Goal: Task Accomplishment & Management: Manage account settings

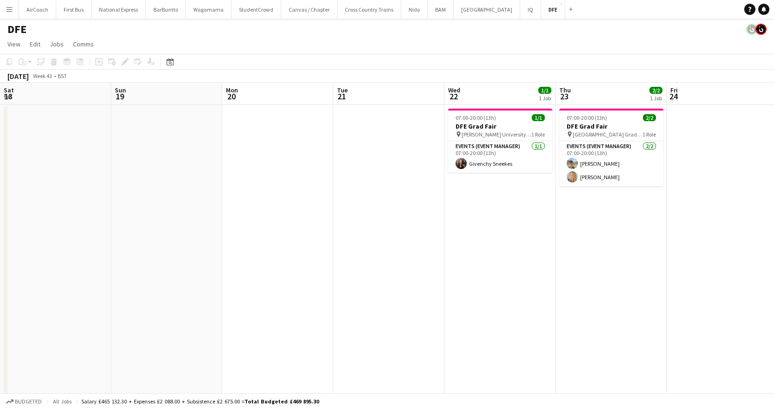
scroll to position [0, 363]
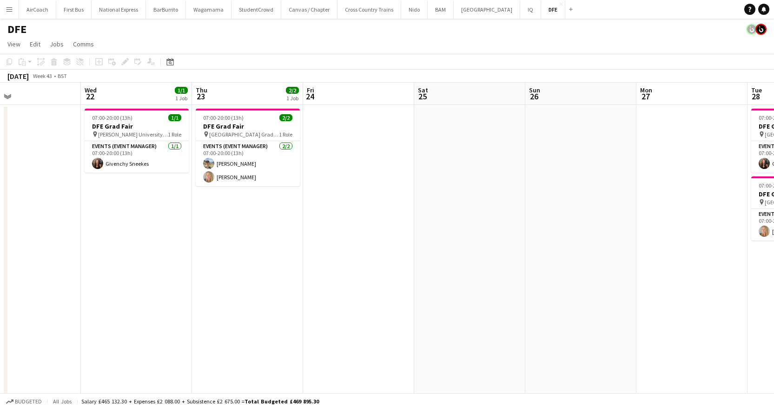
click at [3, 9] on button "Menu" at bounding box center [9, 9] width 19 height 19
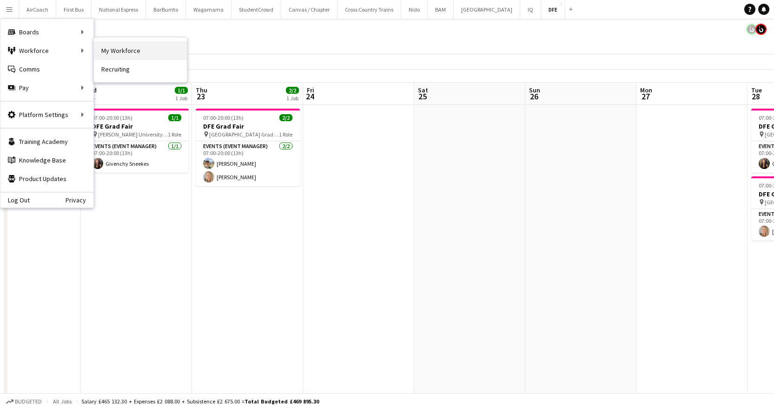
click at [114, 48] on link "My Workforce" at bounding box center [140, 50] width 93 height 19
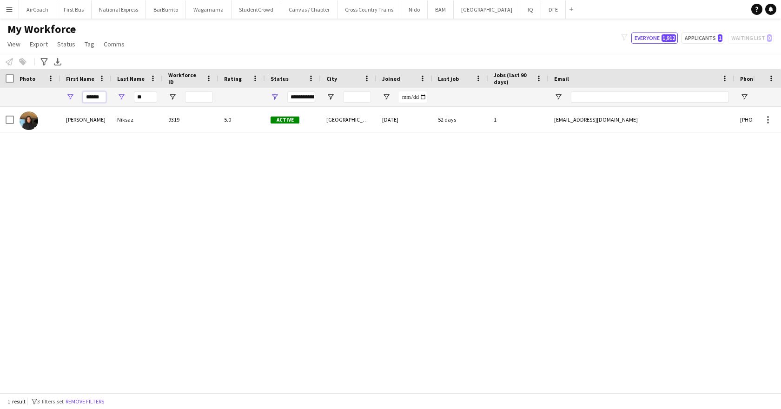
click at [92, 94] on input "******" at bounding box center [94, 97] width 23 height 11
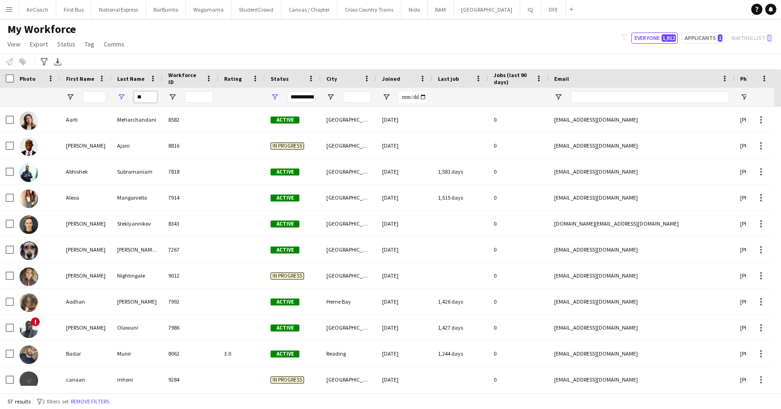
click at [136, 98] on input "**" at bounding box center [145, 97] width 23 height 11
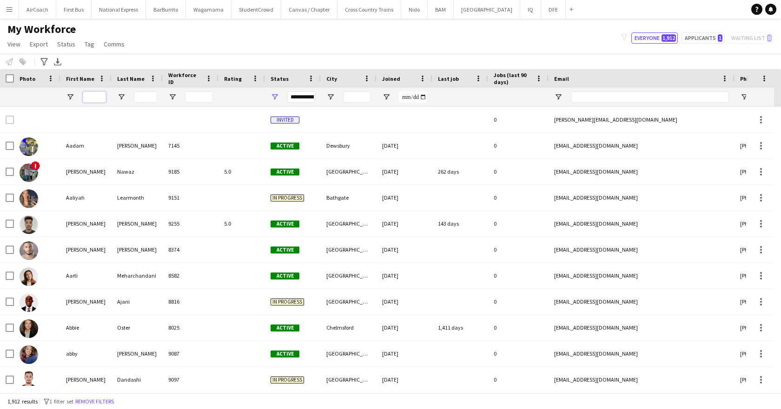
click at [96, 99] on input "First Name Filter Input" at bounding box center [94, 97] width 23 height 11
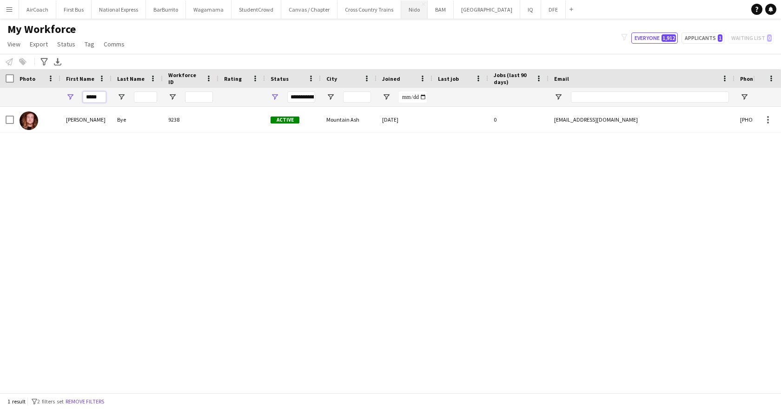
type input "****"
click at [145, 98] on input "Last Name Filter Input" at bounding box center [145, 97] width 23 height 11
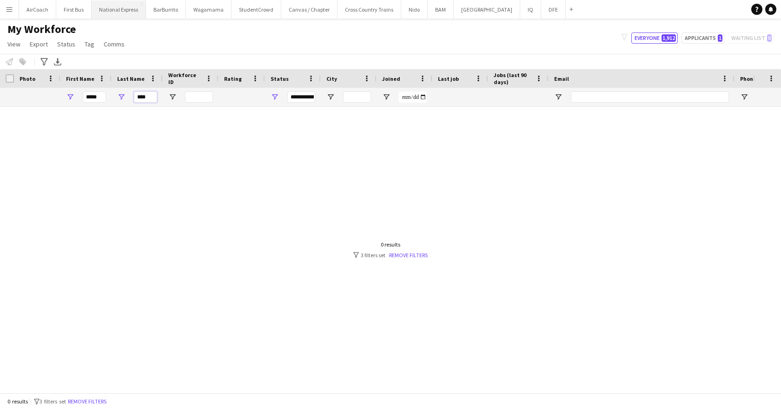
type input "****"
click at [106, 4] on button "National Express Close" at bounding box center [119, 9] width 54 height 18
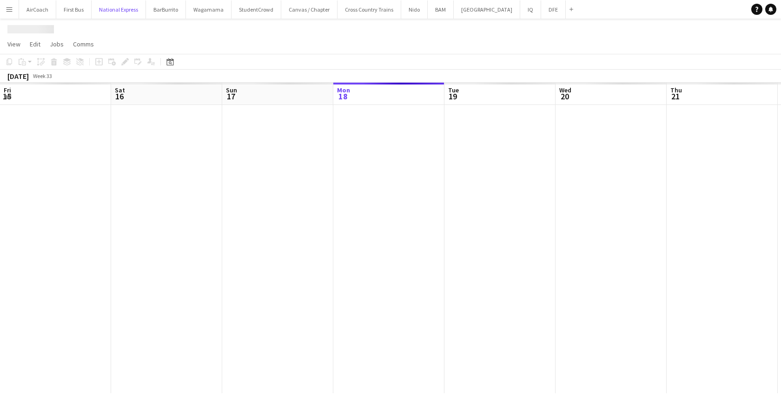
scroll to position [0, 222]
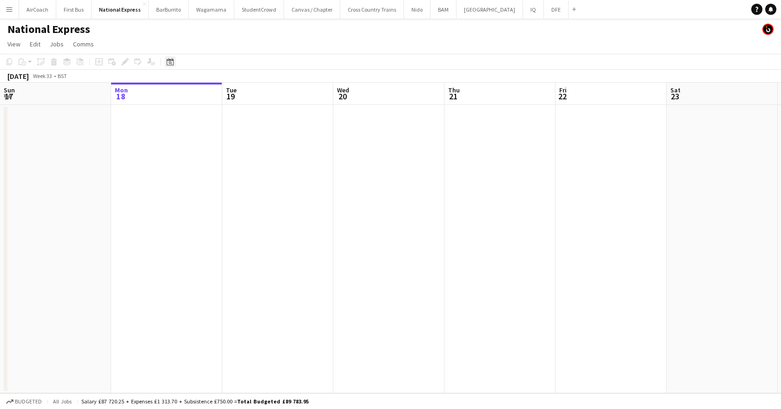
click at [168, 63] on icon "Date picker" at bounding box center [169, 61] width 7 height 7
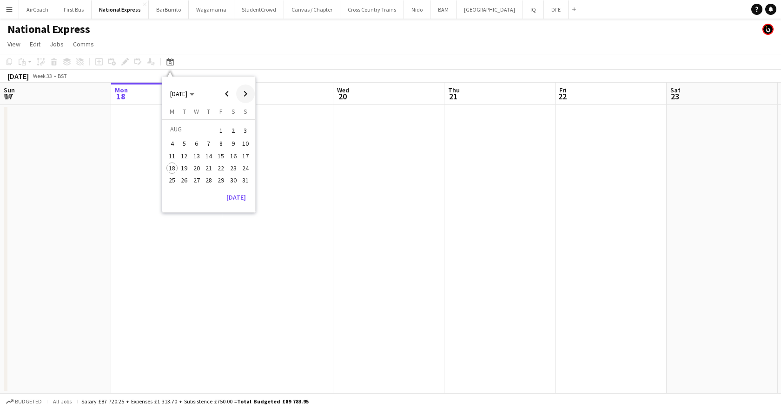
click at [245, 92] on span "Next month" at bounding box center [245, 94] width 19 height 19
click at [187, 154] on span "9" at bounding box center [184, 153] width 11 height 11
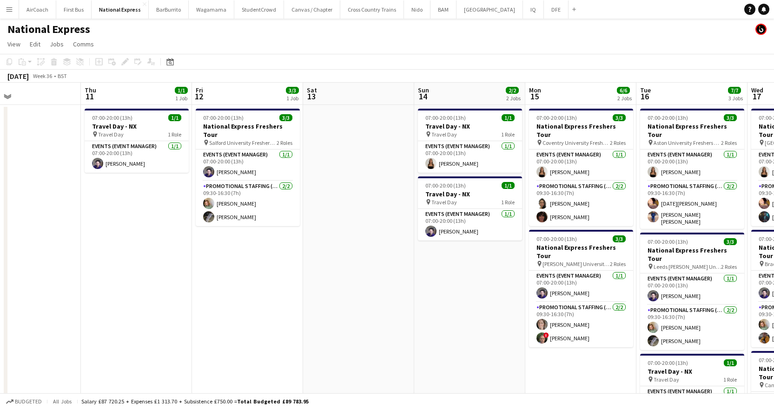
drag, startPoint x: 412, startPoint y: 150, endPoint x: -223, endPoint y: 207, distance: 637.9
click at [0, 207] on html "Menu Boards Boards Boards All jobs Status Workforce Workforce My Workforce Recr…" at bounding box center [387, 253] width 774 height 506
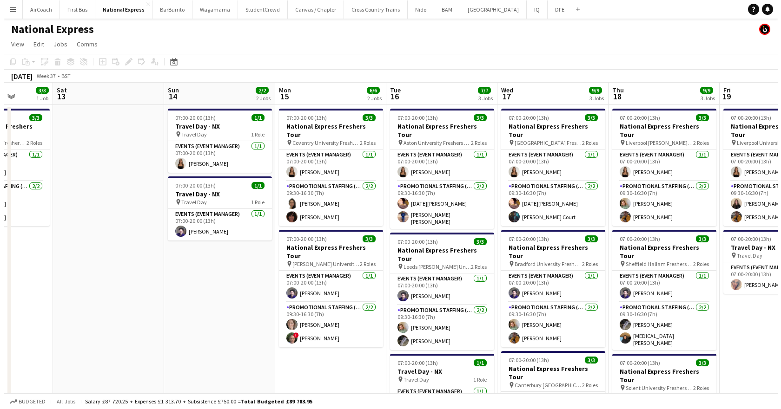
scroll to position [0, 294]
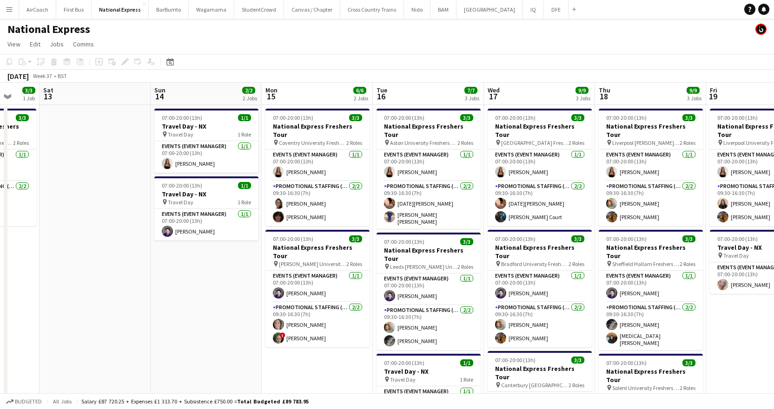
drag, startPoint x: 337, startPoint y: 188, endPoint x: 73, endPoint y: 189, distance: 263.5
click at [73, 189] on app-calendar-viewport "Wed 10 Thu 11 1/1 1 Job Fri 12 3/3 1 Job Sat 13 Sun 14 2/2 2 Jobs Mon 15 6/6 2 …" at bounding box center [387, 286] width 774 height 407
click at [469, 7] on button "[GEOGRAPHIC_DATA]" at bounding box center [489, 9] width 66 height 18
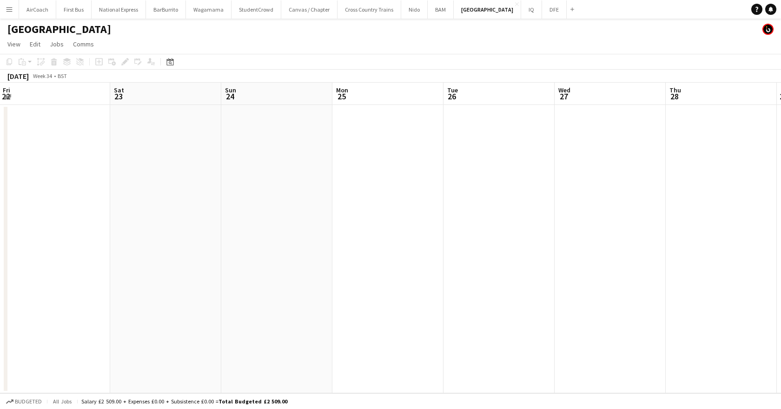
drag, startPoint x: 600, startPoint y: 95, endPoint x: -72, endPoint y: 150, distance: 674.7
click at [0, 150] on html "Menu Boards Boards Boards All jobs Status Workforce Workforce My Workforce Recr…" at bounding box center [390, 204] width 781 height 409
drag, startPoint x: 713, startPoint y: 95, endPoint x: 64, endPoint y: 141, distance: 650.9
click at [64, 141] on app-calendar-viewport "Mon 25 Tue 26 Wed 27 Thu 28 Fri 29 Sat 30 Sun 31 Mon 1 Tue 2 Wed 3 Thu 4 Fri 5" at bounding box center [390, 238] width 781 height 311
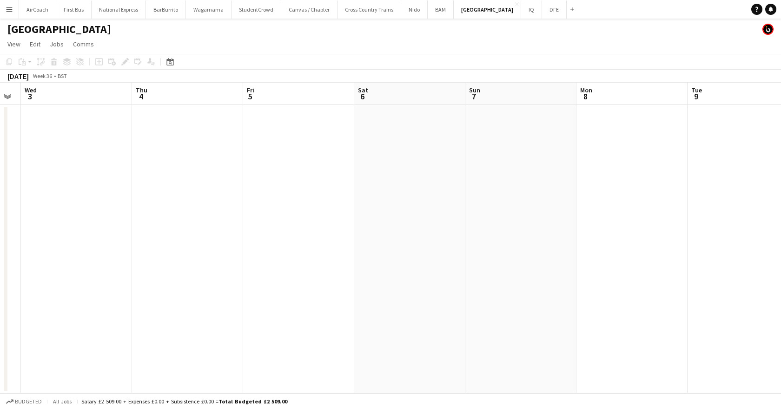
drag, startPoint x: 704, startPoint y: 100, endPoint x: 41, endPoint y: 153, distance: 664.3
click at [41, 153] on app-calendar-viewport "Sun 31 Mon 1 Tue 2 Wed 3 Thu 4 Fri 5 Sat 6 Sun 7 Mon 8 Tue 9 Wed 10 Thu 11" at bounding box center [390, 238] width 781 height 311
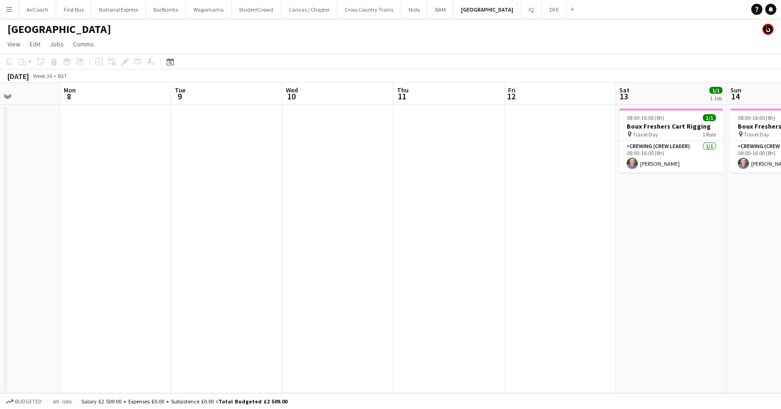
drag, startPoint x: 659, startPoint y: 96, endPoint x: 166, endPoint y: 133, distance: 495.0
click at [144, 134] on app-calendar-viewport "Fri 5 Sat 6 Sun 7 Mon 8 Tue 9 Wed 10 Thu 11 Fri 12 Sat 13 1/1 1 Job Sun 14 1/1 …" at bounding box center [390, 238] width 781 height 311
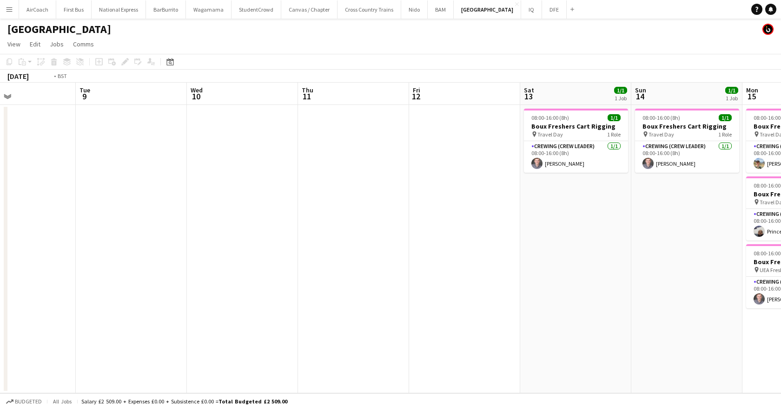
scroll to position [0, 313]
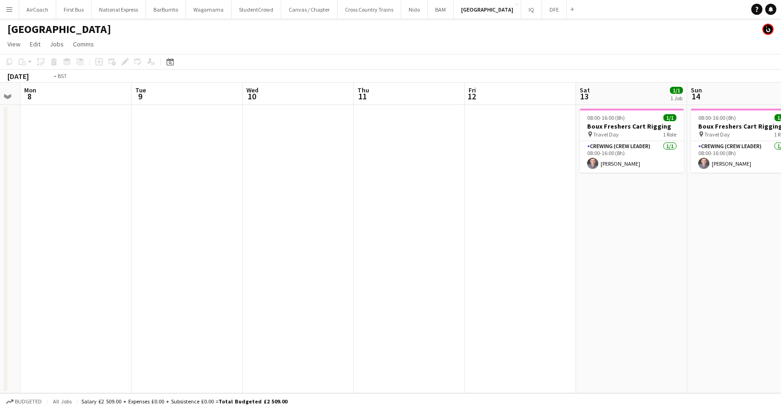
drag, startPoint x: 542, startPoint y: 107, endPoint x: 221, endPoint y: 117, distance: 321.3
click at [221, 117] on app-calendar-viewport "Fri 5 Sat 6 Sun 7 Mon 8 Tue 9 Wed 10 Thu 11 Fri 12 Sat 13 1/1 1 Job Sun 14 1/1 …" at bounding box center [390, 238] width 781 height 311
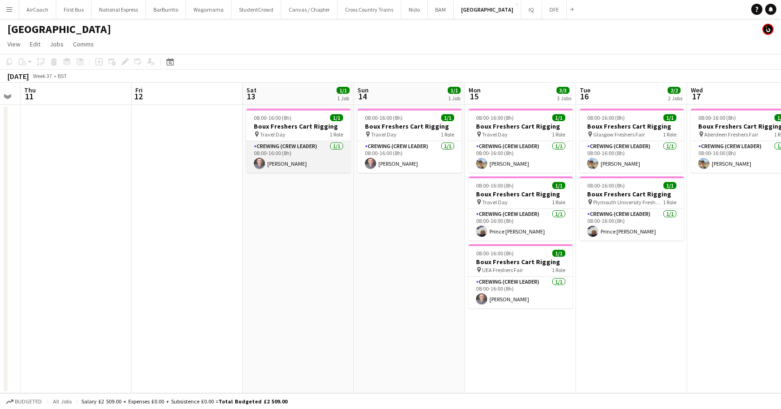
click at [283, 167] on app-card-role "Crewing (Crew Leader) [DATE] 08:00-16:00 (8h) [PERSON_NAME]" at bounding box center [298, 157] width 104 height 32
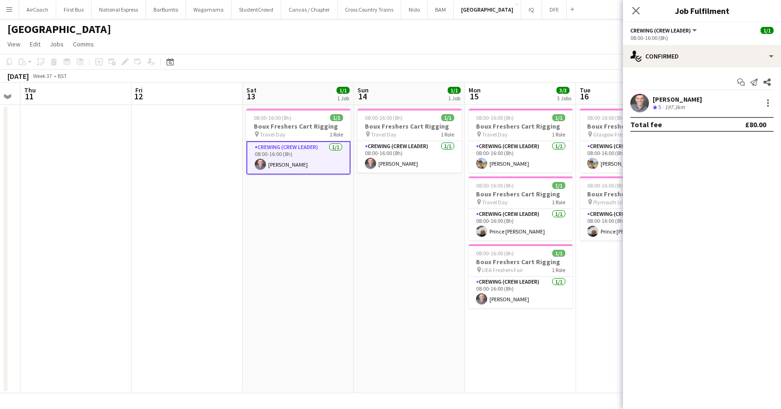
click at [656, 104] on div "Crew rating 5" at bounding box center [657, 108] width 10 height 8
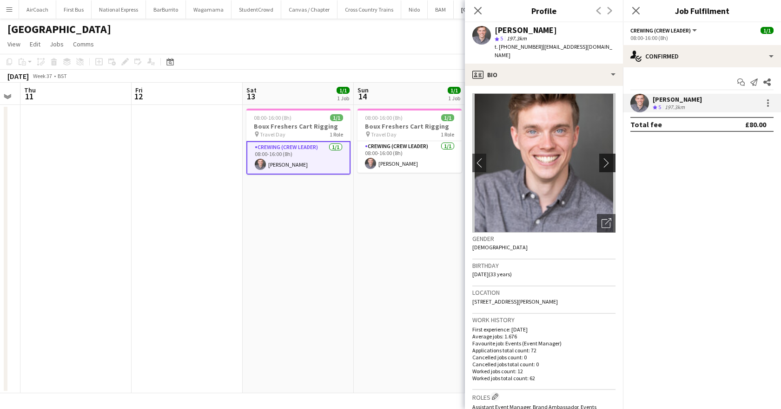
click at [601, 158] on app-icon "chevron-right" at bounding box center [608, 163] width 14 height 10
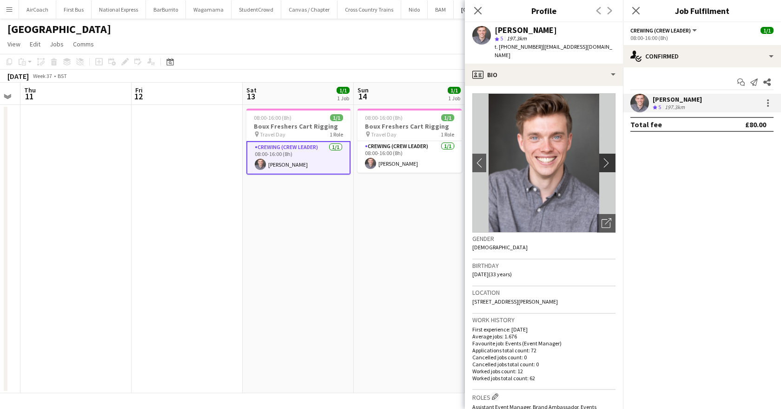
click at [601, 158] on app-icon "chevron-right" at bounding box center [608, 163] width 14 height 10
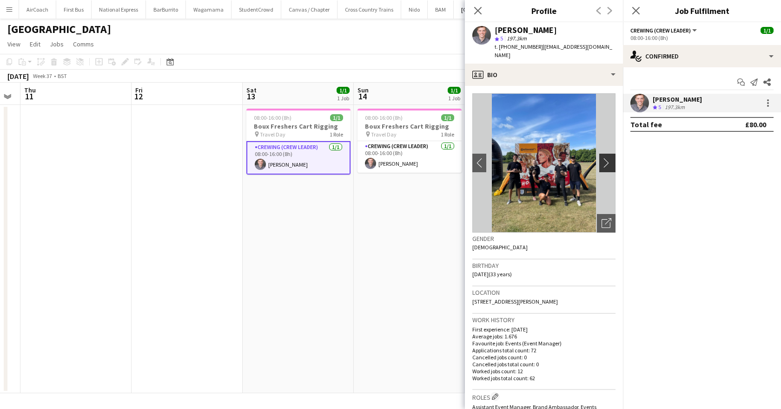
click at [601, 158] on app-icon "chevron-right" at bounding box center [608, 163] width 14 height 10
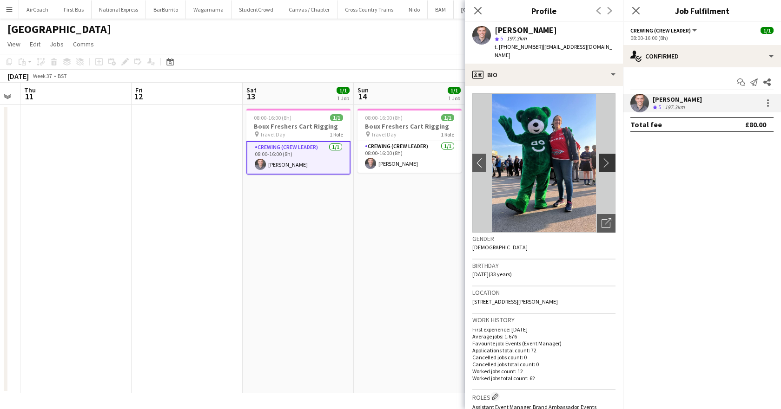
click at [601, 158] on app-icon "chevron-right" at bounding box center [608, 163] width 14 height 10
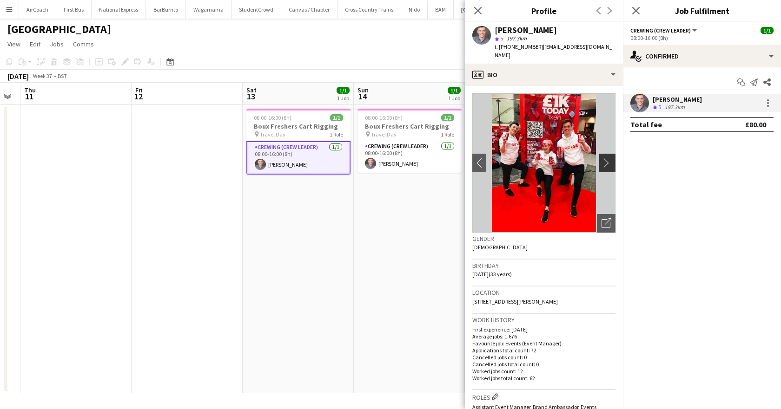
click at [601, 158] on app-icon "chevron-right" at bounding box center [608, 163] width 14 height 10
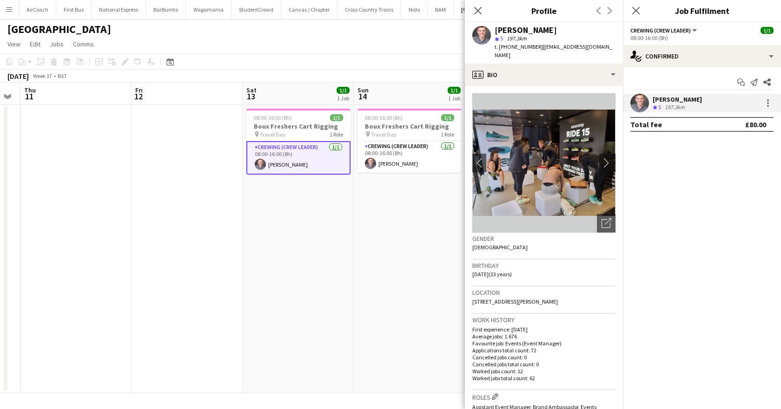
click at [601, 158] on app-icon "chevron-right" at bounding box center [608, 163] width 14 height 10
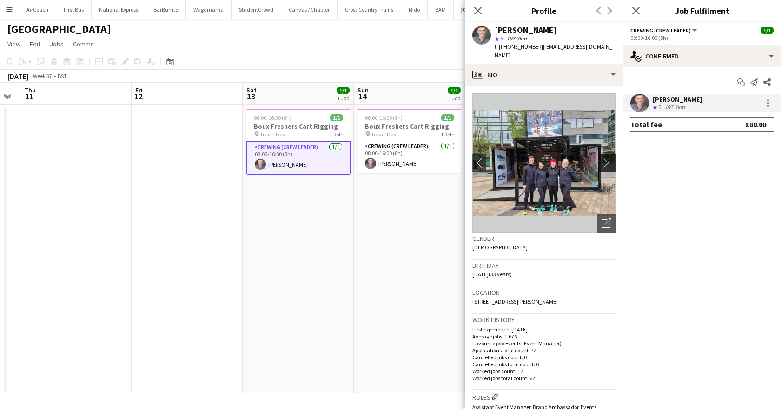
click at [601, 158] on app-icon "chevron-right" at bounding box center [608, 163] width 14 height 10
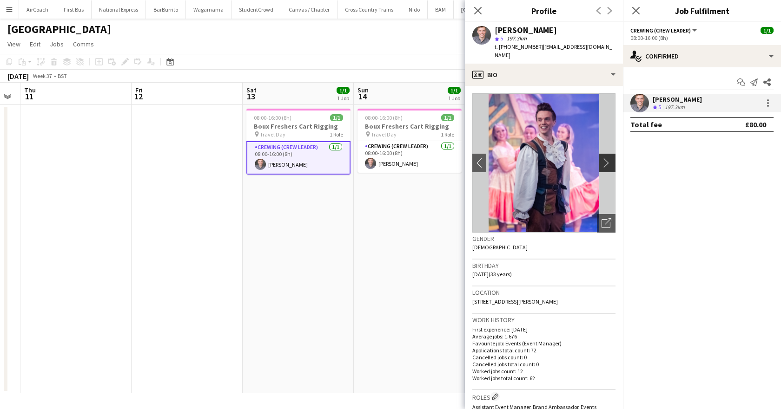
click at [601, 158] on app-icon "chevron-right" at bounding box center [608, 163] width 14 height 10
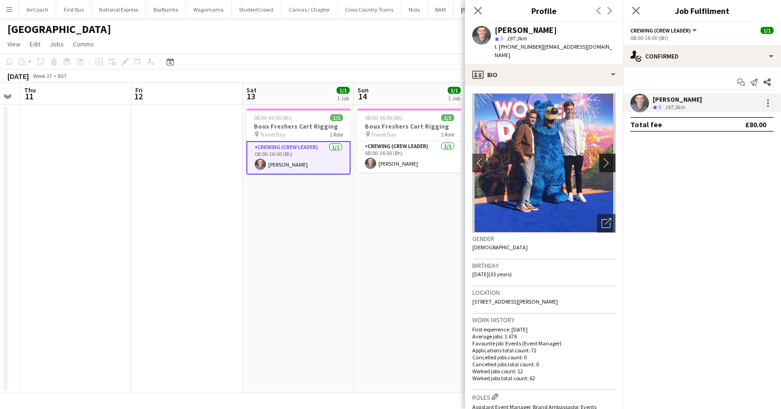
click at [601, 158] on app-icon "chevron-right" at bounding box center [608, 163] width 14 height 10
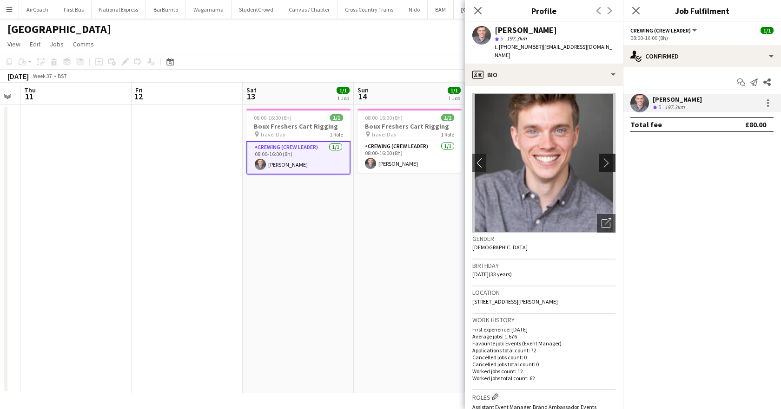
click at [601, 158] on app-icon "chevron-right" at bounding box center [608, 163] width 14 height 10
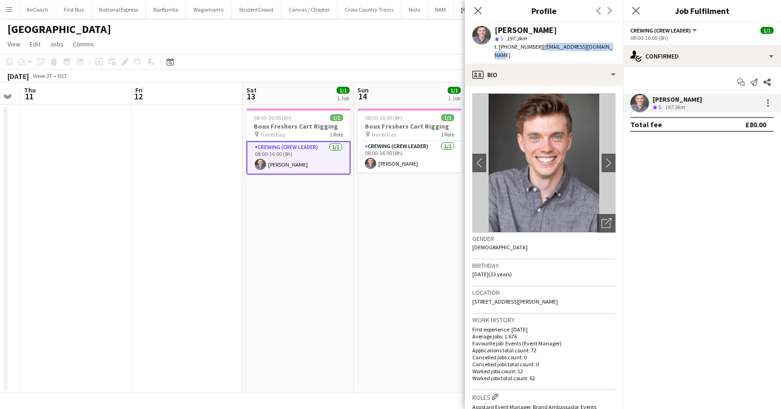
drag, startPoint x: 538, startPoint y: 46, endPoint x: 612, endPoint y: 53, distance: 73.8
click at [612, 53] on app-profile-header "[PERSON_NAME] star 5 197.3km t. [PHONE_NUMBER] | [EMAIL_ADDRESS][DOMAIN_NAME]" at bounding box center [544, 42] width 158 height 41
copy span "[EMAIL_ADDRESS][DOMAIN_NAME]"
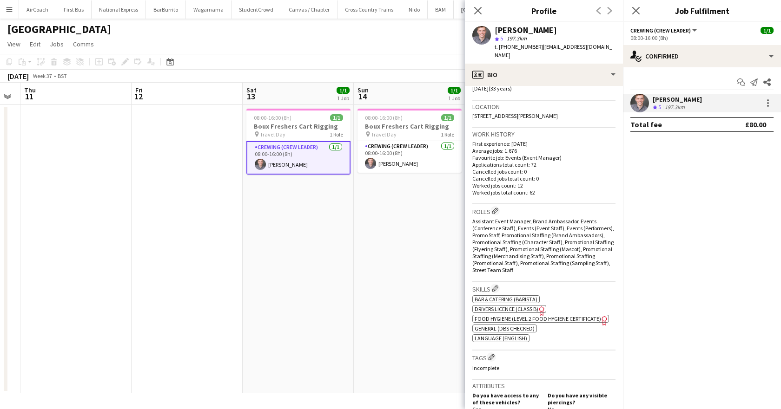
click at [519, 306] on span "Drivers Licence (Class B)" at bounding box center [506, 309] width 64 height 7
click at [493, 325] on span "General (DBS Checked)" at bounding box center [504, 328] width 60 height 7
click at [632, 12] on icon "Close pop-in" at bounding box center [635, 10] width 9 height 9
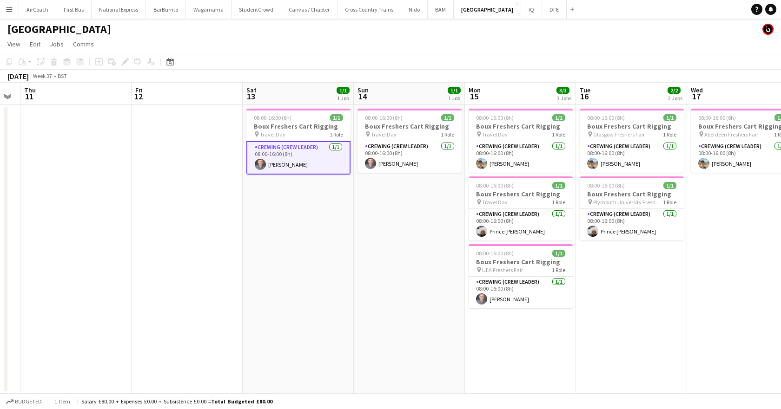
click at [291, 169] on app-card-role "Crewing (Crew Leader) [DATE] 08:00-16:00 (8h) [PERSON_NAME]" at bounding box center [298, 157] width 104 height 33
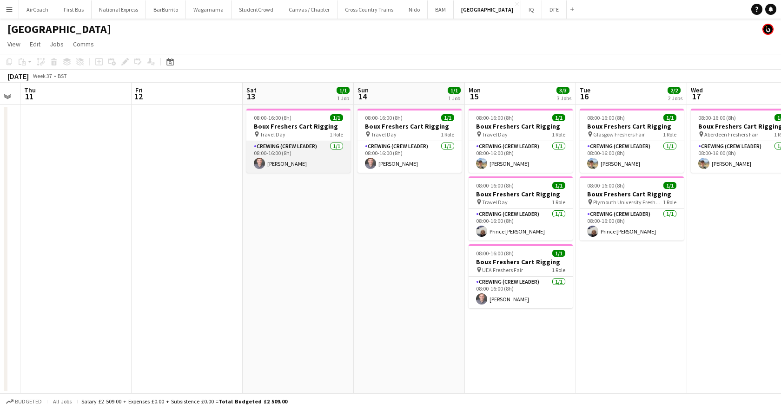
click at [289, 164] on app-card-role "Crewing (Crew Leader) [DATE] 08:00-16:00 (8h) [PERSON_NAME]" at bounding box center [298, 157] width 104 height 32
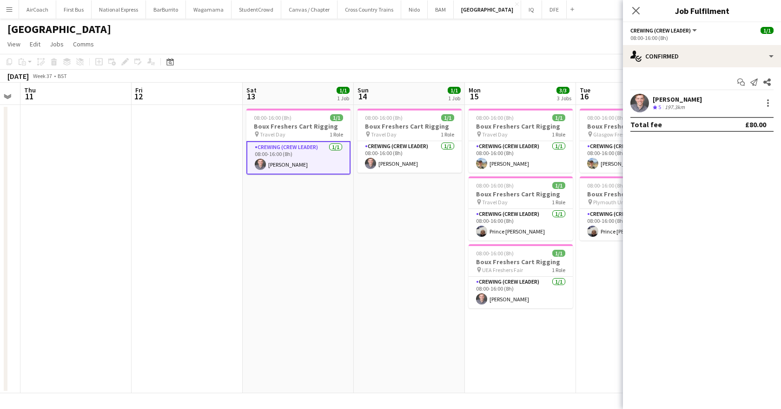
click at [670, 93] on div "Start chat Send notification Share [PERSON_NAME] Crew rating 5 197.3km Total fe…" at bounding box center [702, 103] width 158 height 72
click at [671, 98] on div "[PERSON_NAME]" at bounding box center [676, 99] width 49 height 8
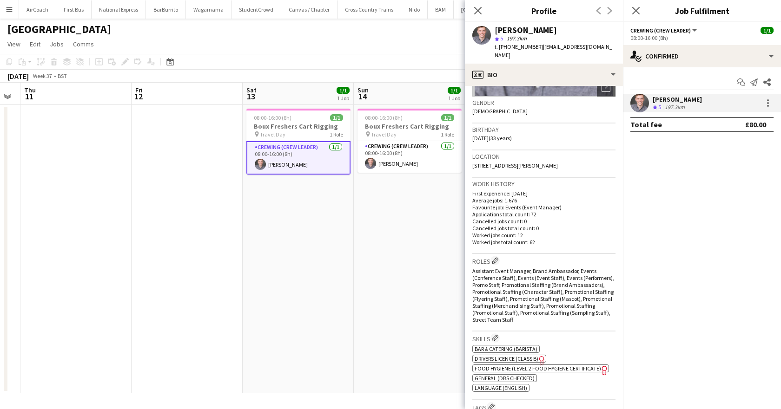
scroll to position [139, 0]
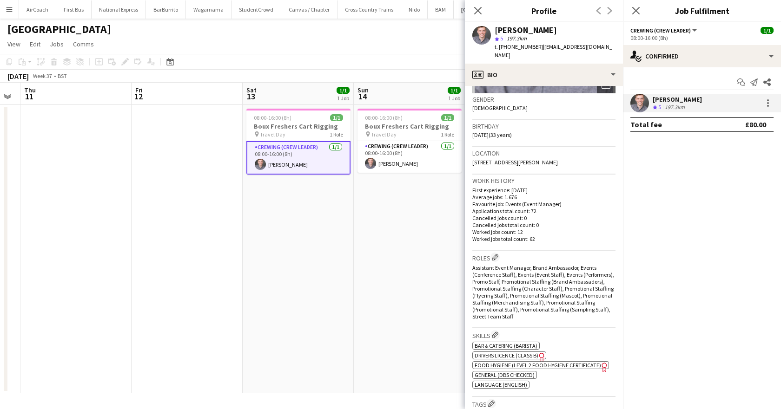
click at [504, 352] on span "Drivers Licence (Class B)" at bounding box center [506, 355] width 64 height 7
click at [409, 205] on app-date-cell "08:00-16:00 (8h) 1/1 Boux Freshers Cart Rigging pin Travel Day 1 Role Crewing (…" at bounding box center [409, 249] width 111 height 289
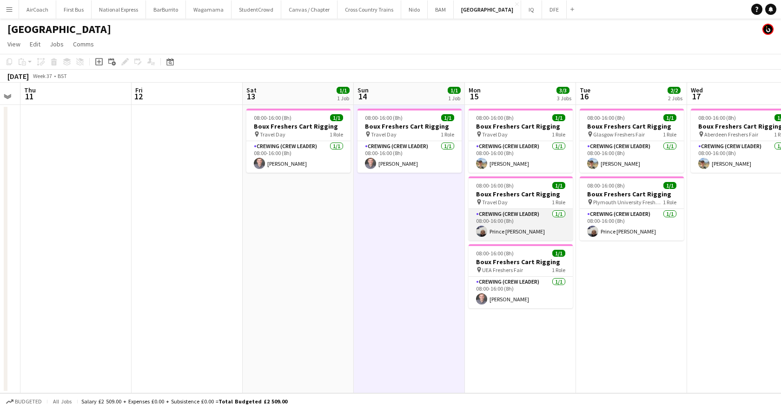
click at [504, 233] on app-card-role "Crewing (Crew Leader) [DATE] 08:00-16:00 (8h) Prince [PERSON_NAME]" at bounding box center [520, 225] width 104 height 32
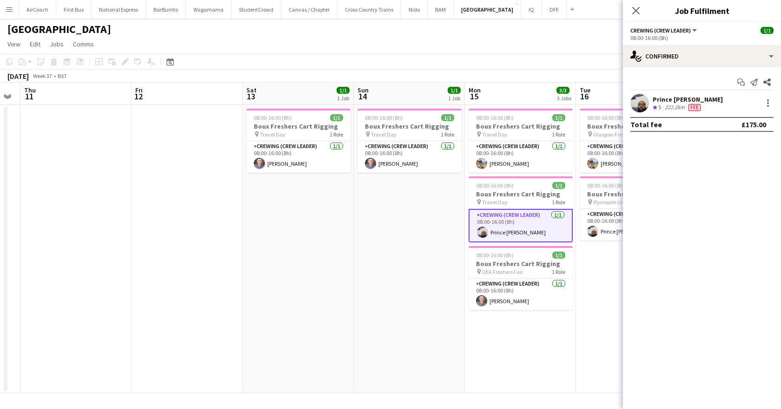
click at [669, 99] on div "Prince [PERSON_NAME]" at bounding box center [687, 99] width 70 height 8
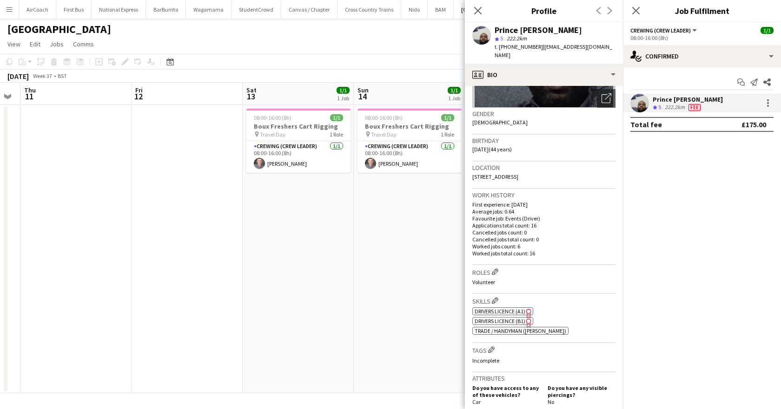
scroll to position [232, 0]
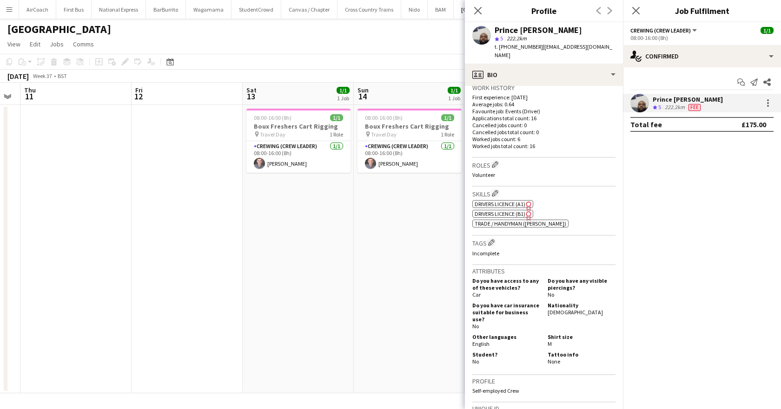
click at [479, 206] on span "Drivers Licence (A1)" at bounding box center [499, 204] width 51 height 7
click at [516, 215] on span "Drivers Licence (B1)" at bounding box center [499, 214] width 51 height 7
click at [503, 203] on span "Drivers Licence (A1)" at bounding box center [499, 204] width 51 height 7
click at [511, 214] on span "Drivers Licence (B1)" at bounding box center [499, 214] width 51 height 7
click at [500, 224] on span "Trade / Handyman ([PERSON_NAME])" at bounding box center [520, 223] width 92 height 7
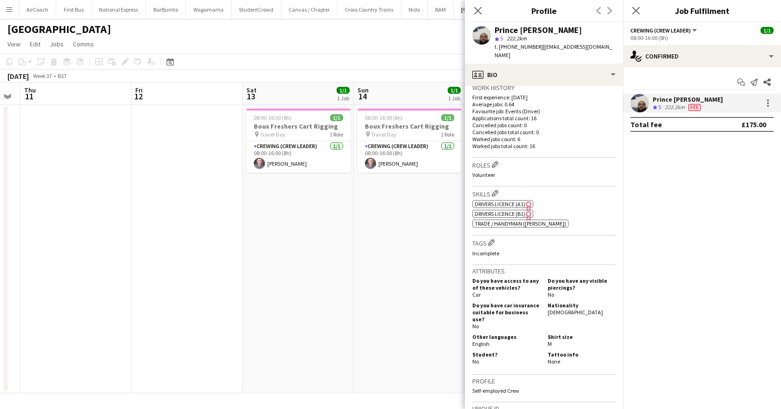
click at [525, 224] on span "Trade / Handyman ([PERSON_NAME])" at bounding box center [520, 223] width 92 height 7
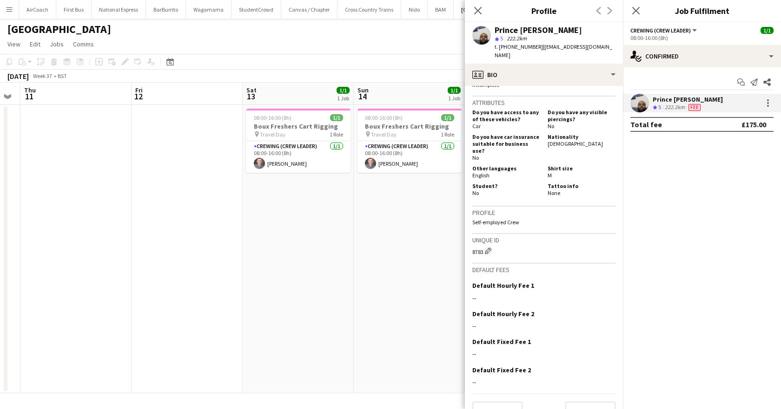
scroll to position [413, 0]
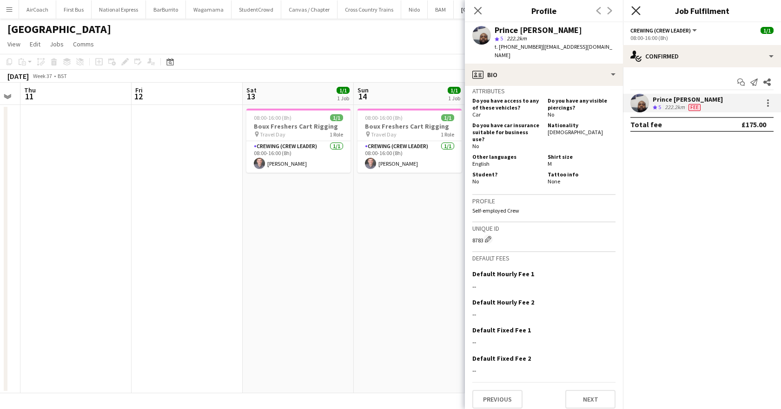
click at [637, 13] on icon "Close pop-in" at bounding box center [635, 10] width 9 height 9
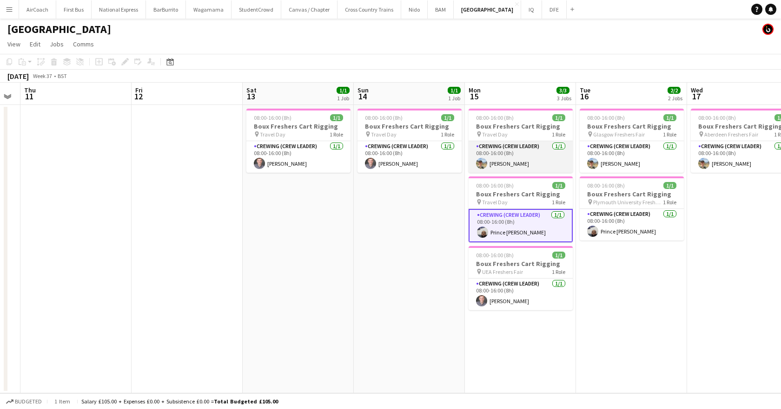
click at [494, 159] on app-card-role "Crewing (Crew Leader) [DATE] 08:00-16:00 (8h) [PERSON_NAME]" at bounding box center [520, 157] width 104 height 32
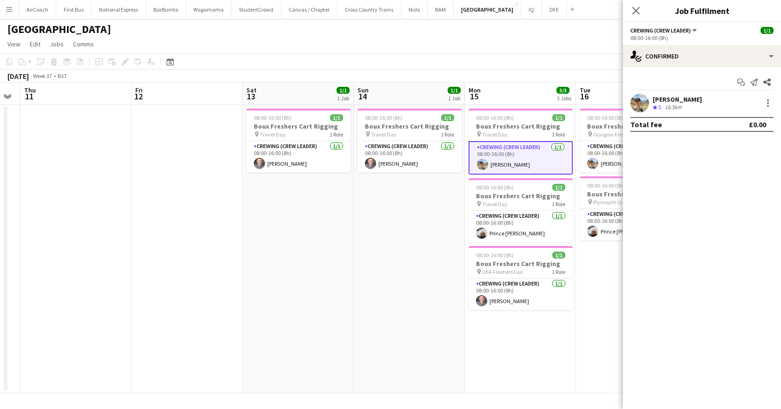
click at [663, 94] on div "[PERSON_NAME] Crew rating 5 18.5km" at bounding box center [702, 103] width 158 height 19
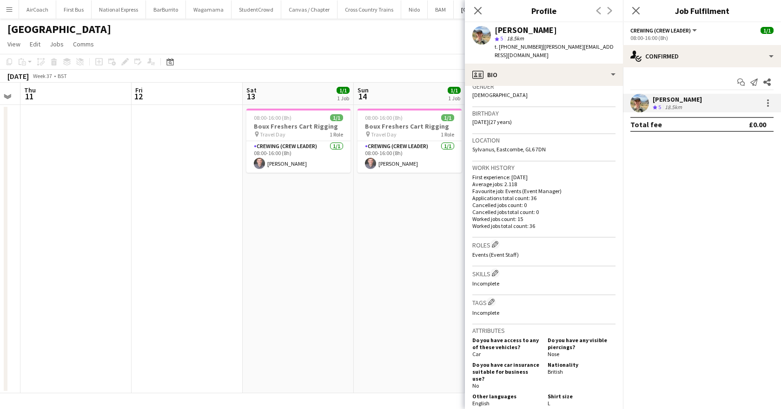
scroll to position [152, 0]
click at [447, 246] on app-date-cell "08:00-16:00 (8h) 1/1 Boux Freshers Cart Rigging pin Travel Day 1 Role Crewing (…" at bounding box center [409, 249] width 111 height 289
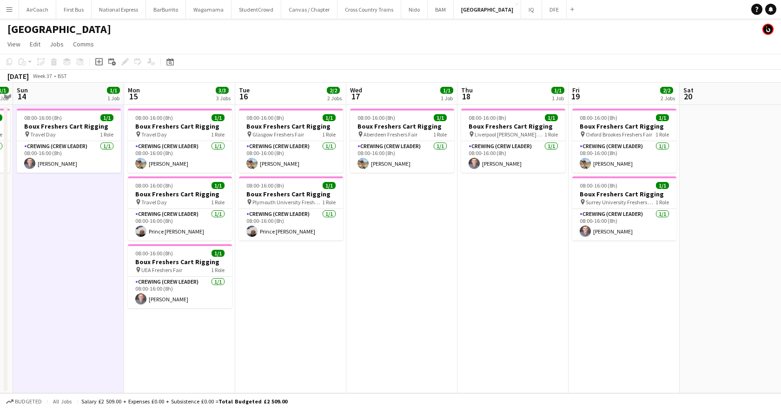
scroll to position [0, 324]
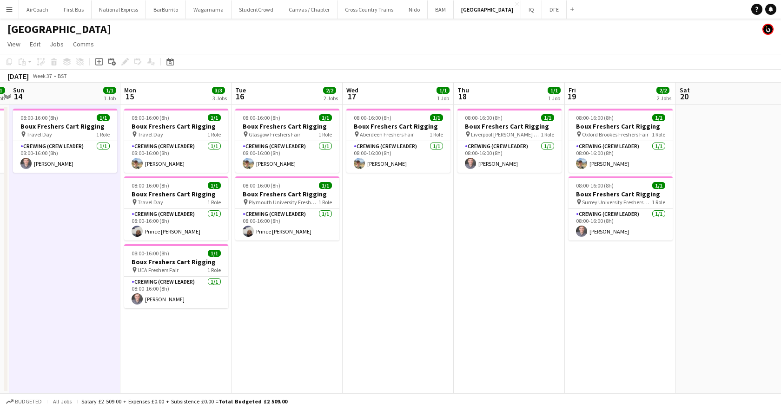
drag, startPoint x: 647, startPoint y: 93, endPoint x: 303, endPoint y: 149, distance: 348.9
click at [303, 149] on app-calendar-viewport "Thu 11 Fri 12 Sat 13 1/1 1 Job Sun 14 1/1 1 Job Mon 15 3/3 3 Jobs Tue 16 2/2 2 …" at bounding box center [390, 238] width 781 height 311
click at [110, 15] on button "National Express Close" at bounding box center [119, 9] width 54 height 18
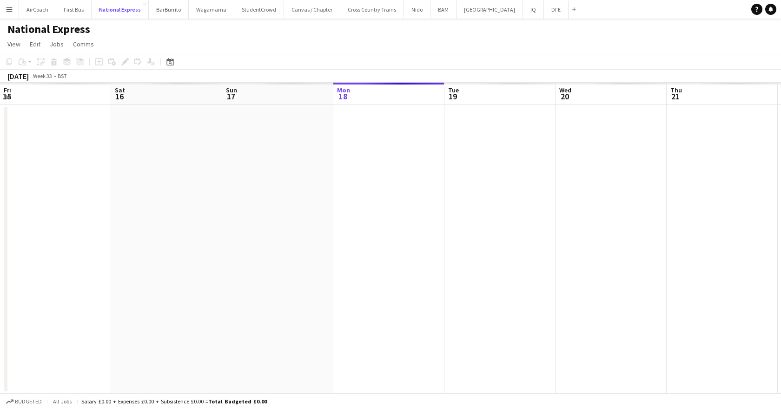
scroll to position [0, 222]
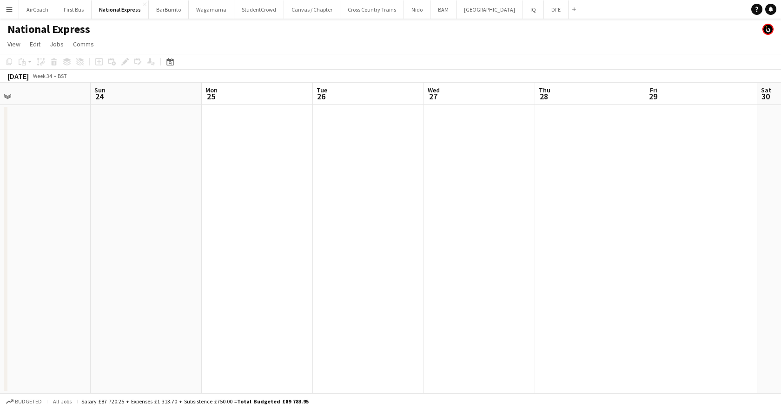
drag, startPoint x: 716, startPoint y: 92, endPoint x: -31, endPoint y: 185, distance: 752.2
click at [0, 185] on html "Menu Boards Boards Boards All jobs Status Workforce Workforce My Workforce Recr…" at bounding box center [390, 204] width 781 height 409
drag, startPoint x: 703, startPoint y: 102, endPoint x: 171, endPoint y: 143, distance: 533.7
click at [171, 143] on app-calendar-viewport "Sat 23 Sun 24 Mon 25 Tue 26 Wed 27 Thu 28 Fri 29 Sat 30 Sun 31 Mon 1 Tue 2 Wed 3" at bounding box center [390, 238] width 781 height 311
drag, startPoint x: 764, startPoint y: 89, endPoint x: 17, endPoint y: 145, distance: 749.4
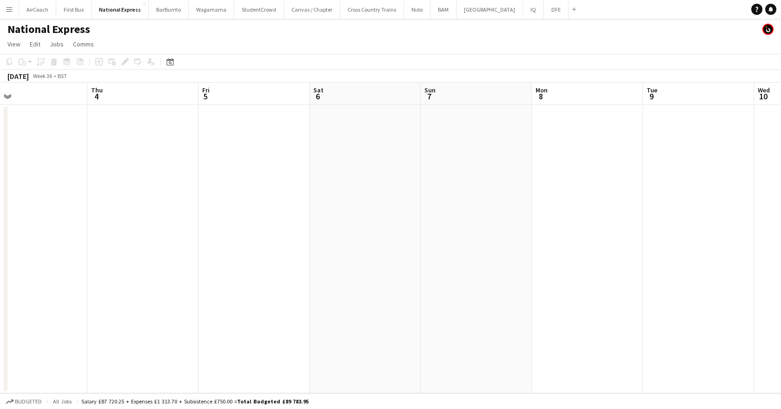
click at [17, 145] on app-calendar-viewport "Sun 31 Mon 1 Tue 2 Wed 3 Thu 4 Fri 5 Sat 6 Sun 7 Mon 8 Tue 9 Wed 10 Thu 11" at bounding box center [390, 238] width 781 height 311
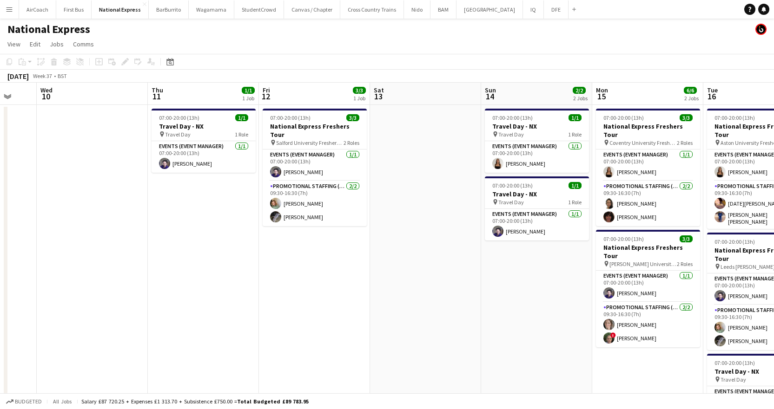
drag, startPoint x: 580, startPoint y: 107, endPoint x: 14, endPoint y: 162, distance: 567.8
click at [14, 162] on app-calendar-viewport "Sun 7 Mon 8 Tue 9 Wed 10 Thu 11 1/1 1 Job Fri 12 3/3 1 Job Sat 13 Sun 14 2/2 2 …" at bounding box center [387, 286] width 774 height 407
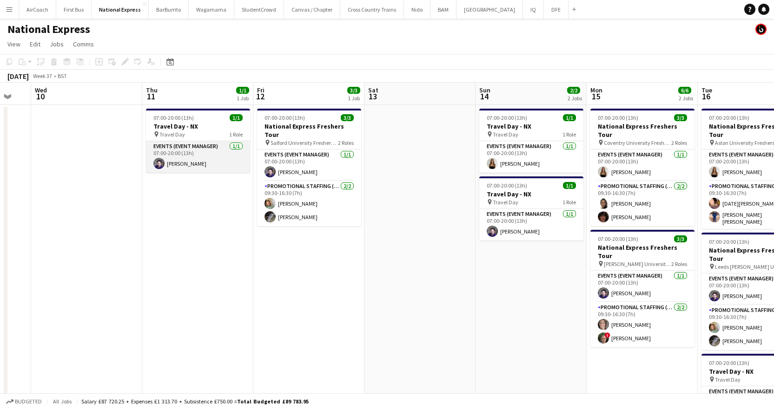
click at [180, 159] on app-card-role "Events (Event Manager) [DATE] 07:00-20:00 (13h) [PERSON_NAME]" at bounding box center [198, 157] width 104 height 32
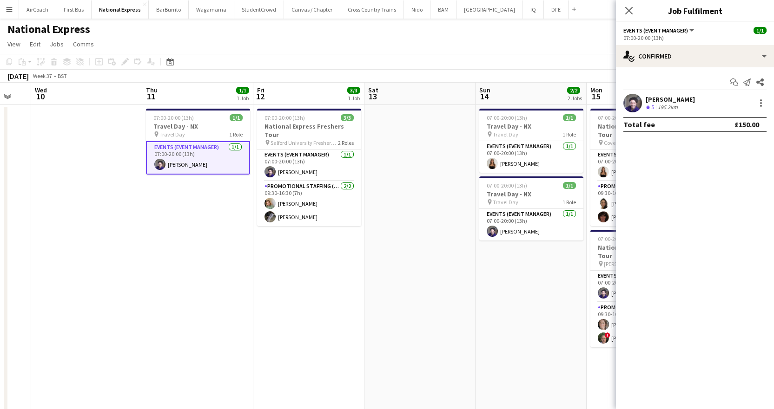
click at [647, 105] on icon "Crew rating" at bounding box center [648, 107] width 5 height 5
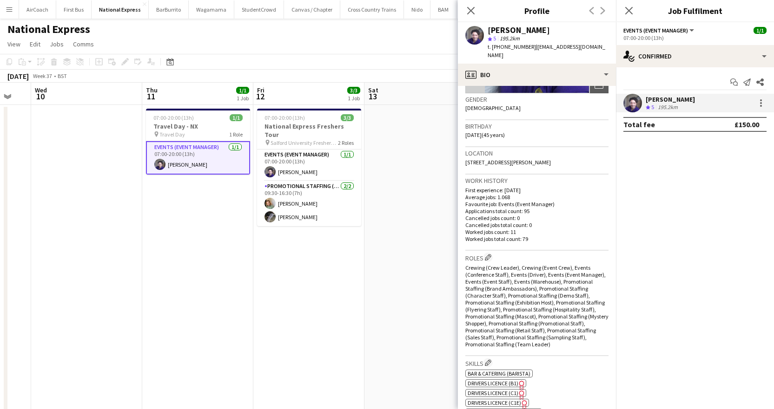
scroll to position [232, 0]
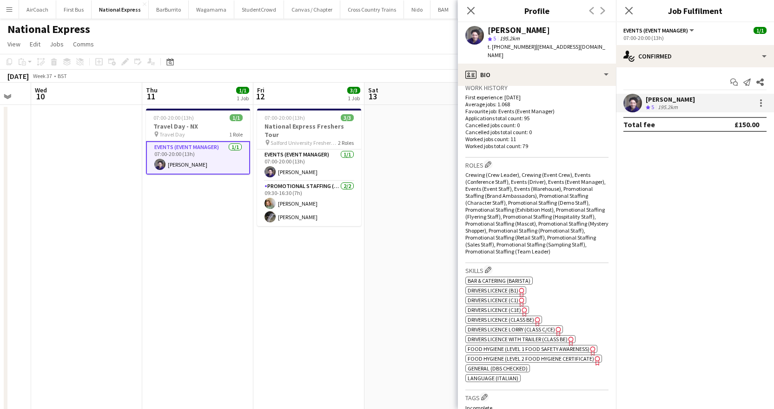
click at [470, 291] on span "Drivers Licence (B1)" at bounding box center [493, 290] width 51 height 7
click at [485, 302] on span "Drivers Licence (C1)" at bounding box center [493, 300] width 51 height 7
click at [482, 314] on app-spec-pill "ok-circled2 background Layer 1 cross-circle-red background Layer 1 Drivers Lice…" at bounding box center [497, 310] width 64 height 8
click at [521, 329] on span "Drivers Licence Lorry (Class C/CE)" at bounding box center [511, 329] width 87 height 7
click at [501, 340] on span "Drivers Licence with trailer (Class BE)" at bounding box center [518, 339] width 100 height 7
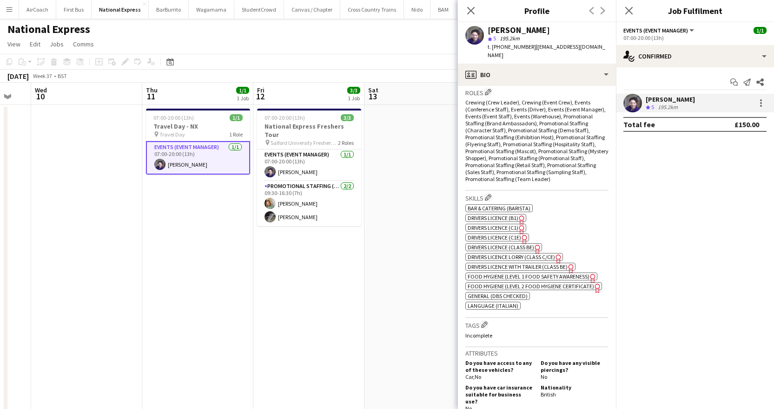
scroll to position [325, 0]
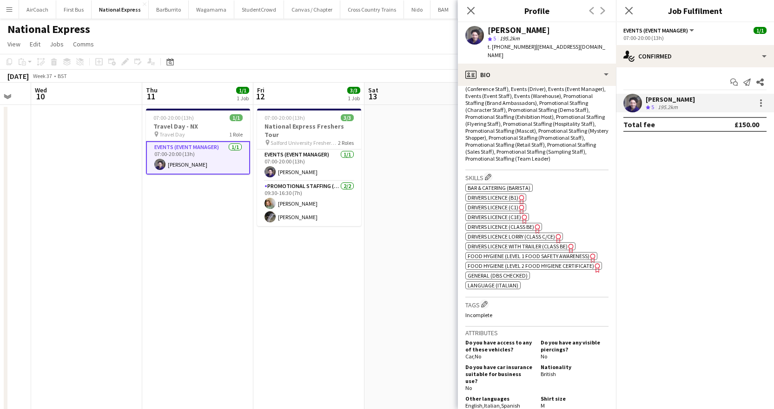
click at [383, 251] on app-date-cell at bounding box center [419, 297] width 111 height 385
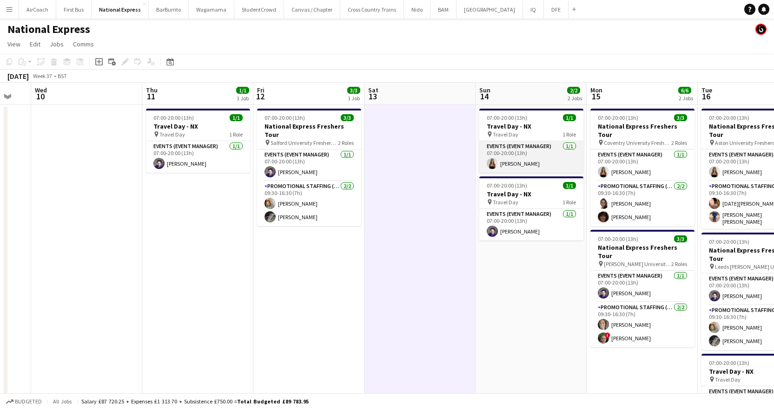
click at [516, 164] on app-card-role "Events (Event Manager) [DATE] 07:00-20:00 (13h) [PERSON_NAME]" at bounding box center [531, 157] width 104 height 32
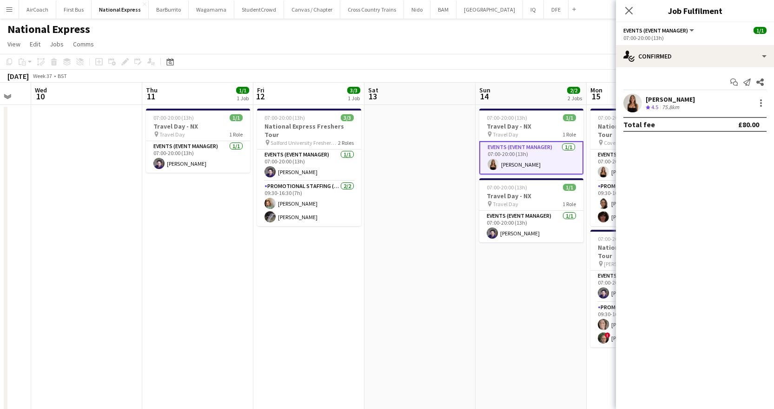
click at [662, 99] on div "[PERSON_NAME]" at bounding box center [670, 99] width 49 height 8
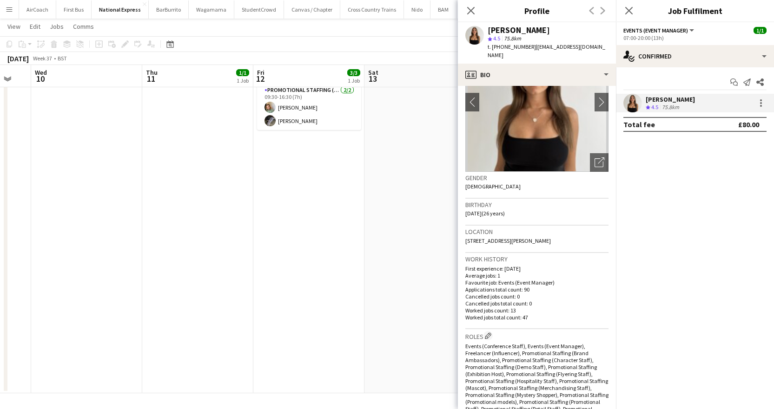
scroll to position [23, 0]
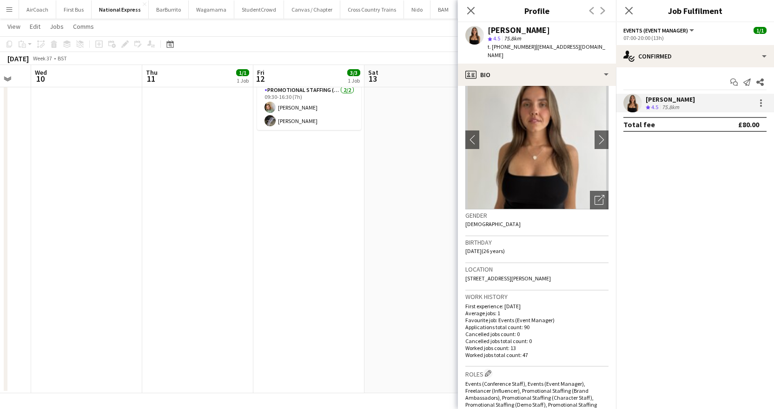
click at [627, 17] on div "Close pop-in" at bounding box center [629, 10] width 26 height 21
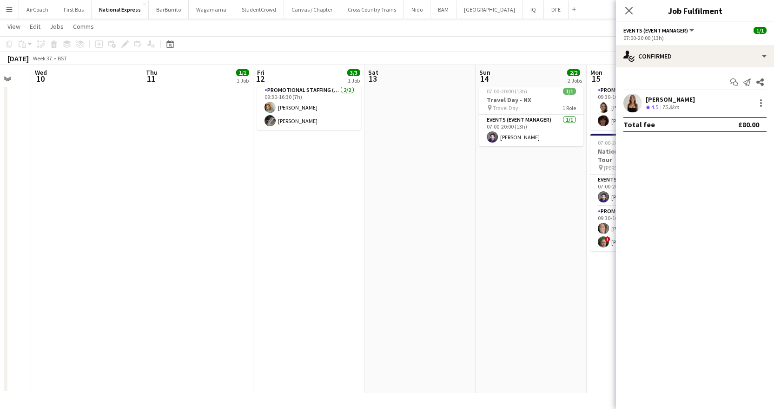
click at [627, 17] on div "Close pop-in" at bounding box center [629, 10] width 26 height 21
click at [632, 9] on icon "Close pop-in" at bounding box center [628, 10] width 9 height 9
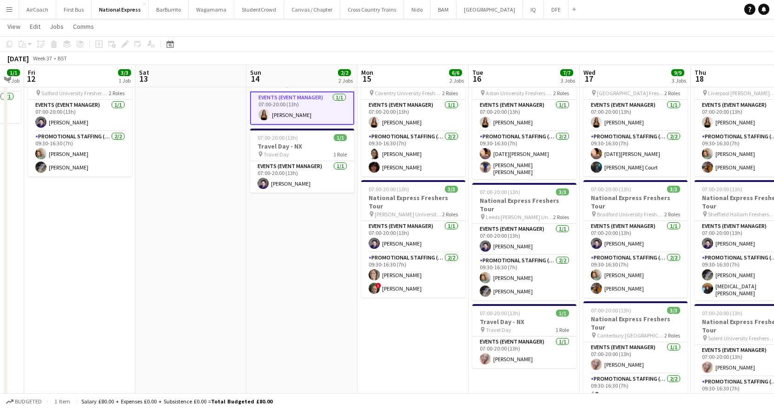
scroll to position [0, 315]
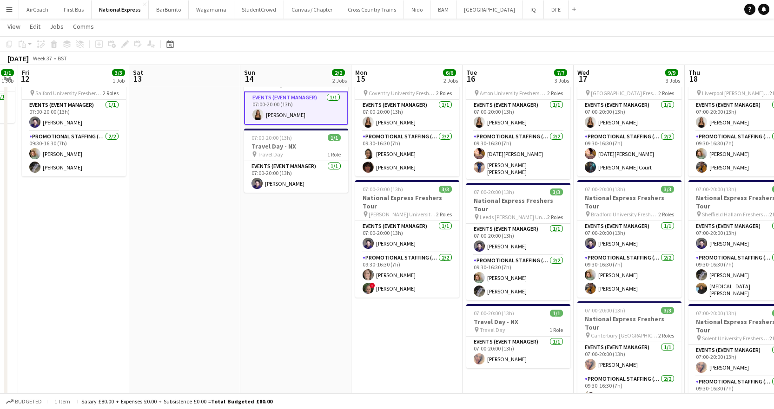
drag, startPoint x: 631, startPoint y: 218, endPoint x: 396, endPoint y: 232, distance: 235.5
click at [396, 232] on app-calendar-viewport "Tue 9 Wed 10 Thu 11 1/1 1 Job Fri 12 3/3 1 Job Sat 13 Sun 14 2/2 2 Jobs Mon 15 …" at bounding box center [387, 213] width 774 height 453
click at [505, 342] on app-card-role "Events (Event Manager) [DATE] 07:00-20:00 (13h) [PERSON_NAME]" at bounding box center [518, 353] width 104 height 32
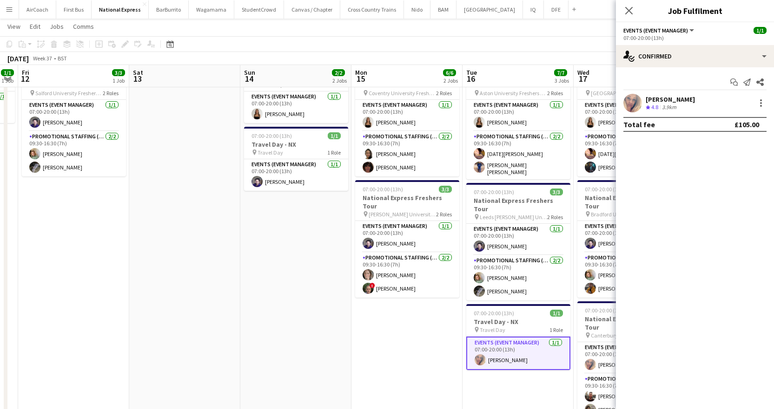
click at [662, 95] on div "[PERSON_NAME]" at bounding box center [670, 99] width 49 height 8
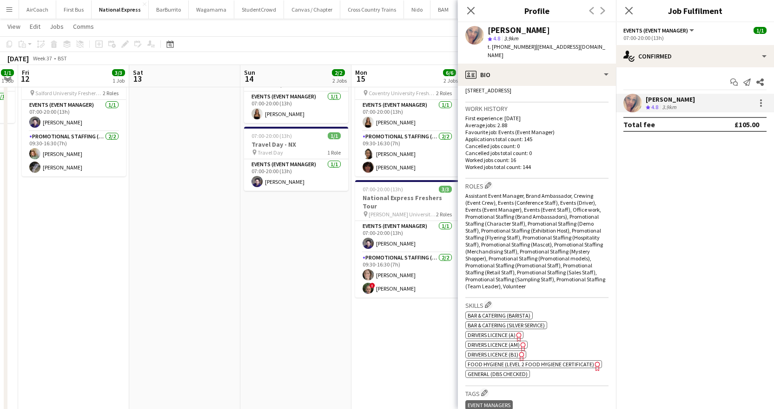
scroll to position [232, 0]
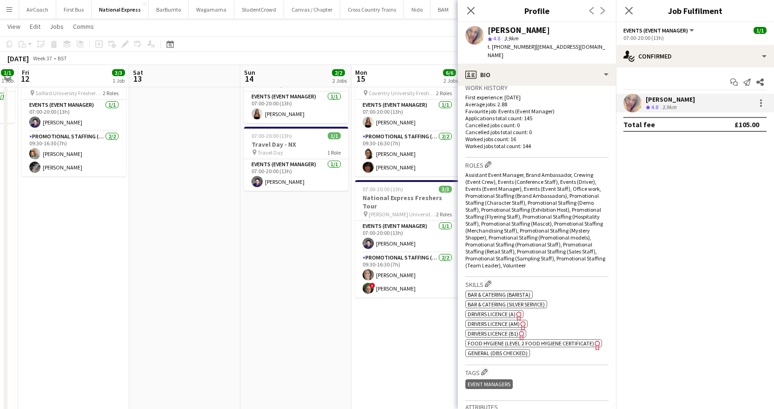
click at [483, 311] on span "Drivers Licence (A)" at bounding box center [492, 314] width 48 height 7
click at [494, 321] on span "Drivers Licence (AM)" at bounding box center [494, 324] width 52 height 7
click at [505, 330] on span "Drivers Licence (B1)" at bounding box center [493, 333] width 51 height 7
click at [628, 11] on icon at bounding box center [628, 10] width 9 height 9
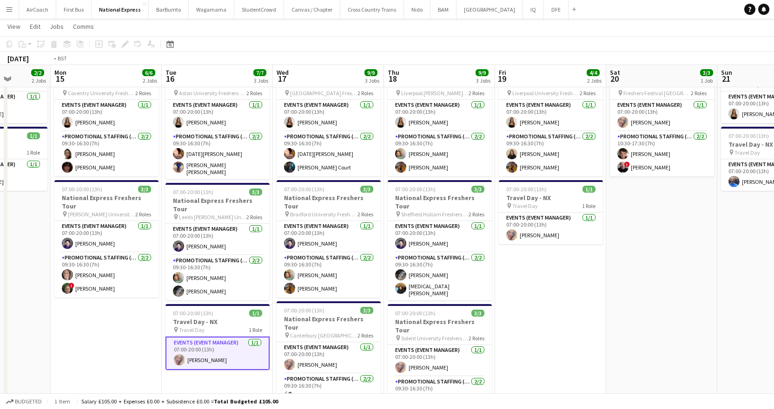
scroll to position [0, 275]
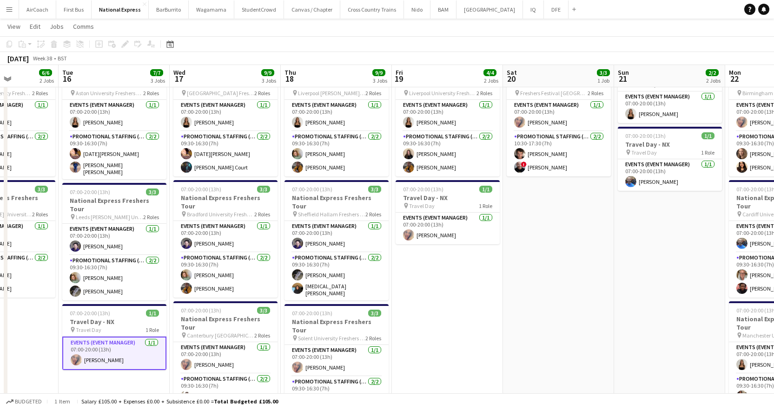
drag, startPoint x: 440, startPoint y: 355, endPoint x: -81, endPoint y: 370, distance: 520.7
click at [0, 370] on html "Menu Boards Boards Boards All jobs Status Workforce Workforce My Workforce Recr…" at bounding box center [387, 264] width 774 height 626
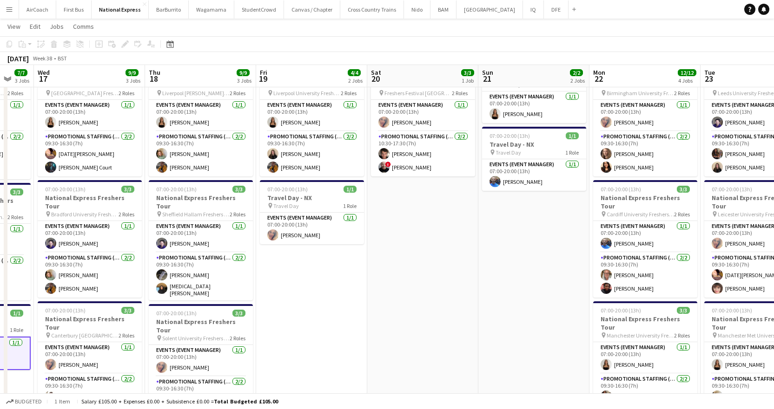
scroll to position [0, 320]
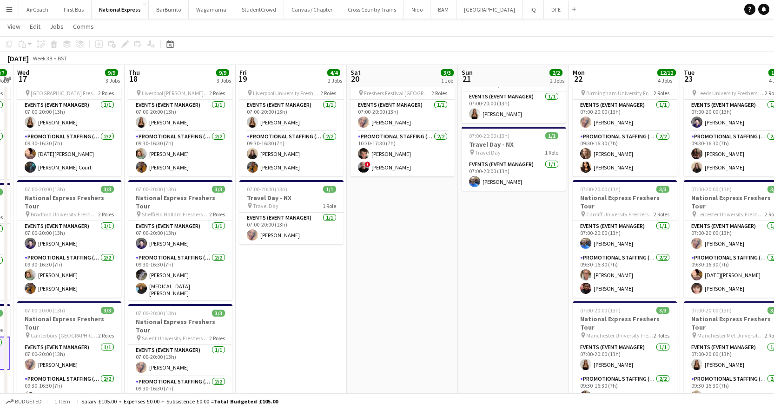
drag, startPoint x: 558, startPoint y: 250, endPoint x: 402, endPoint y: 264, distance: 156.7
click at [402, 264] on app-calendar-viewport "Sun 14 2/2 2 Jobs Mon 15 6/6 2 Jobs Tue 16 7/7 3 Jobs Wed 17 9/9 3 Jobs Thu 18 …" at bounding box center [387, 274] width 774 height 574
click at [609, 224] on app-card-role "Events (Event Manager) [DATE] 07:00-20:00 (13h) [PERSON_NAME]" at bounding box center [625, 237] width 104 height 32
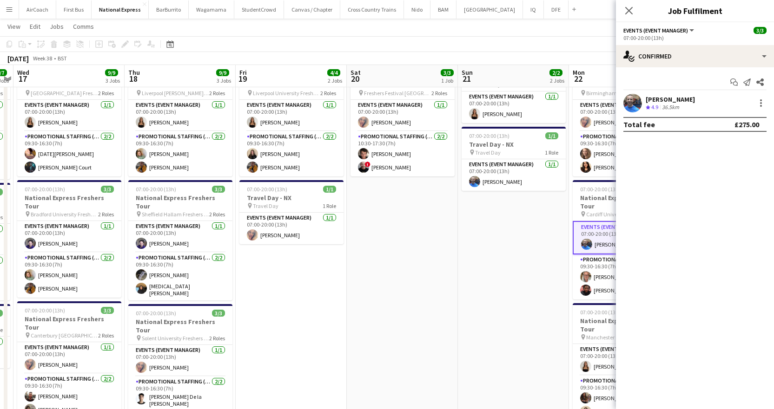
click at [650, 97] on div "[PERSON_NAME]" at bounding box center [670, 99] width 49 height 8
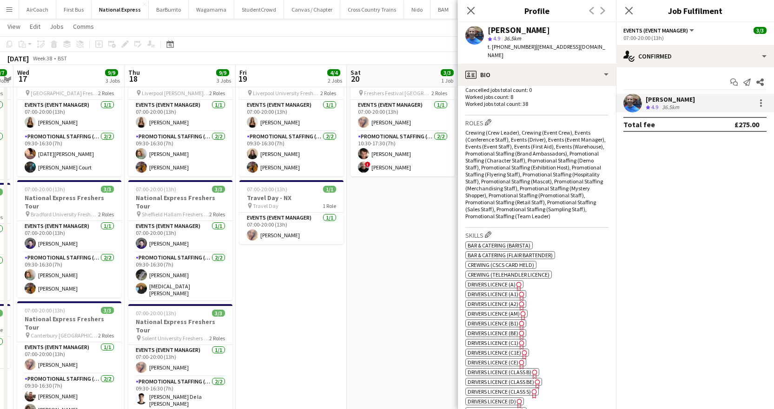
scroll to position [279, 0]
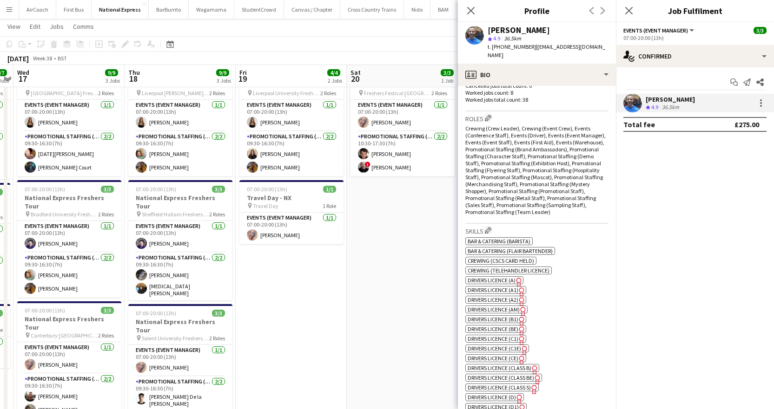
click at [489, 277] on div "ok-circled2 background Layer 1 cross-circle-red background Layer 1 Bar & Cateri…" at bounding box center [536, 407] width 143 height 342
click at [488, 277] on span "Drivers Licence (A)" at bounding box center [492, 280] width 48 height 7
click at [493, 287] on span "Drivers Licence (A1)" at bounding box center [493, 290] width 51 height 7
click at [491, 296] on div "ok-circled2 background Layer 1 cross-circle-red background Layer 1 Bar & Cateri…" at bounding box center [536, 407] width 143 height 342
click at [491, 306] on span "Drivers Licence (AM)" at bounding box center [494, 309] width 52 height 7
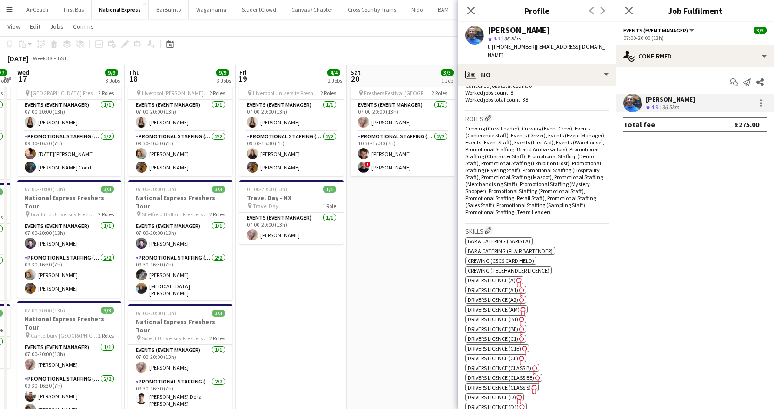
click at [480, 365] on span "Drivers Licence (Class B)" at bounding box center [500, 368] width 64 height 7
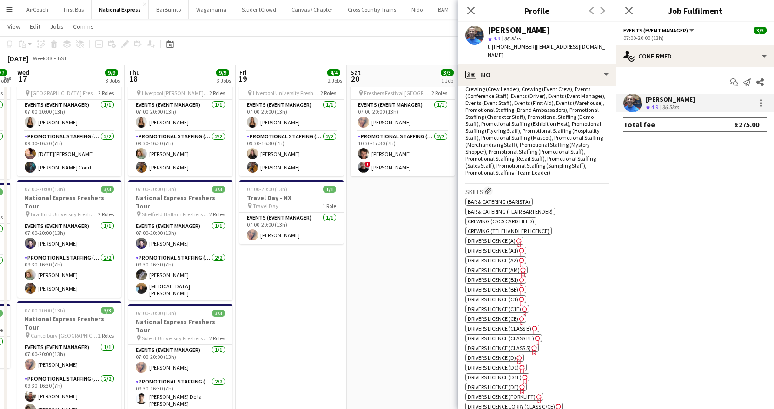
scroll to position [372, 0]
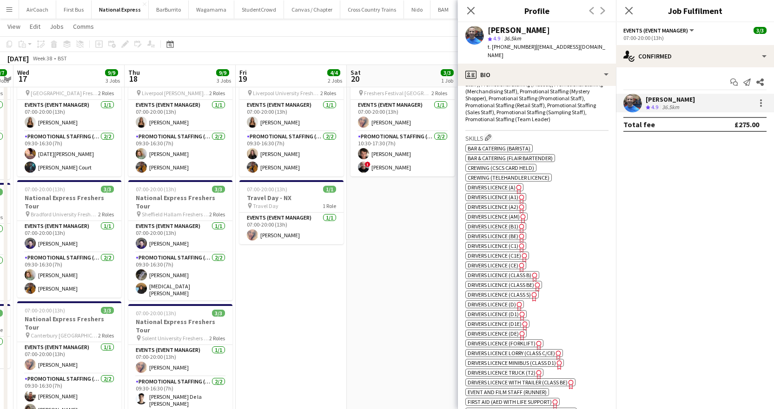
click at [495, 340] on span "Drivers Licence (Forklift)" at bounding box center [502, 343] width 68 height 7
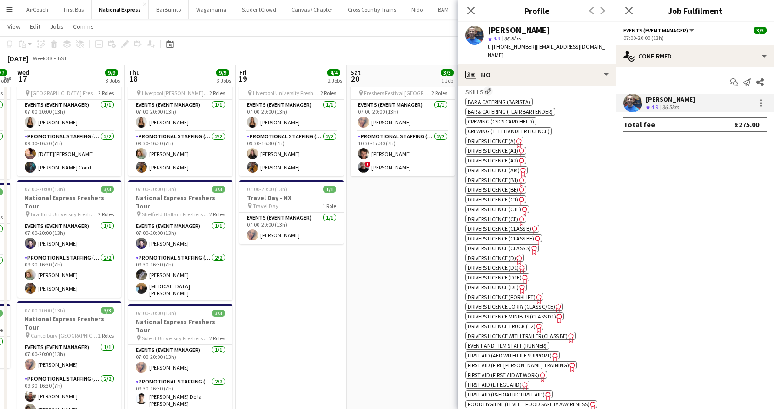
click at [501, 323] on span "Drivers Licence Truck (T2)" at bounding box center [502, 326] width 68 height 7
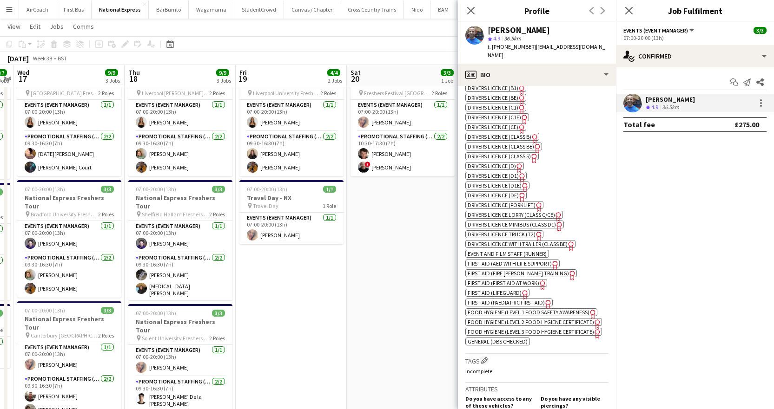
scroll to position [511, 0]
click at [519, 240] on span "Drivers Licence with trailer (Class BE)" at bounding box center [518, 243] width 100 height 7
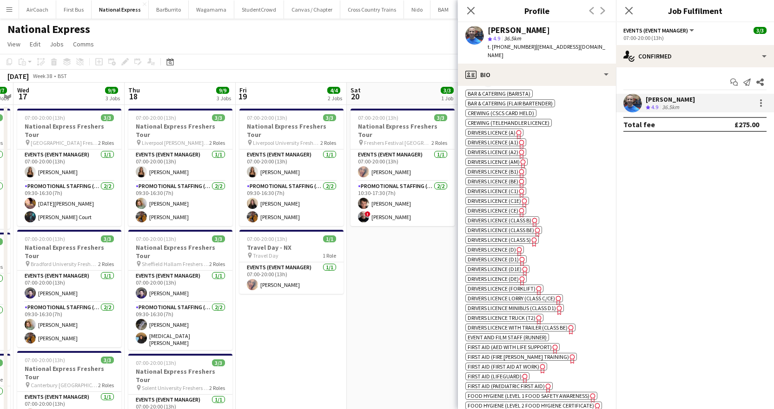
scroll to position [418, 0]
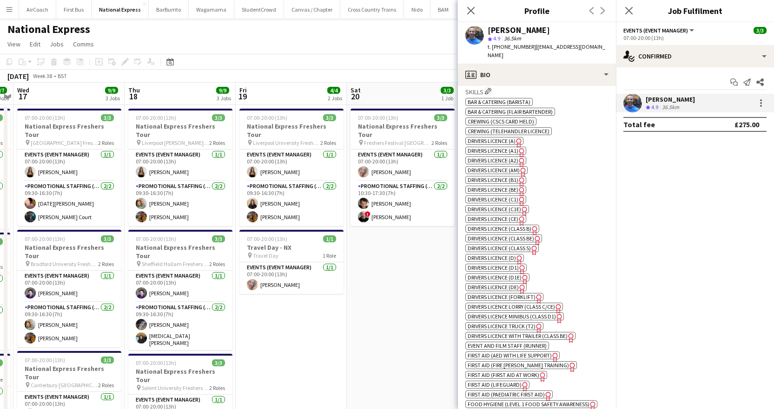
click at [499, 138] on span "Drivers Licence (A)" at bounding box center [492, 141] width 48 height 7
click at [626, 8] on icon at bounding box center [628, 10] width 9 height 9
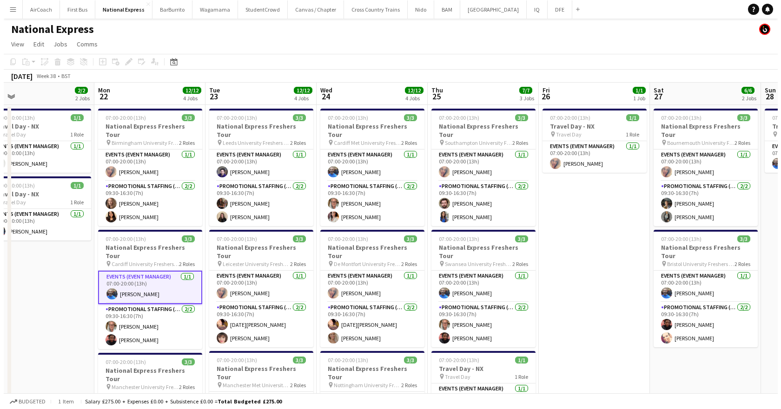
scroll to position [0, 271]
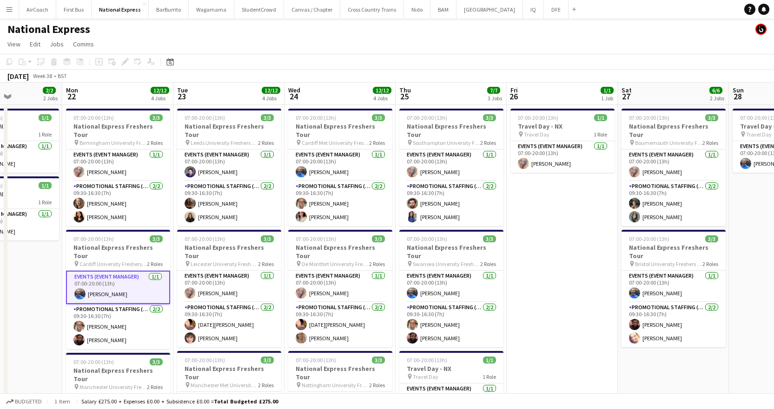
drag, startPoint x: 507, startPoint y: 308, endPoint x: 0, endPoint y: 316, distance: 506.6
click at [0, 316] on app-calendar-viewport "Fri 19 4/4 2 Jobs Sat 20 3/3 1 Job Sun 21 2/2 2 Jobs Mon 22 12/12 4 Jobs Tue 23…" at bounding box center [387, 347] width 774 height 529
click at [544, 8] on button "DFE Close" at bounding box center [556, 9] width 25 height 18
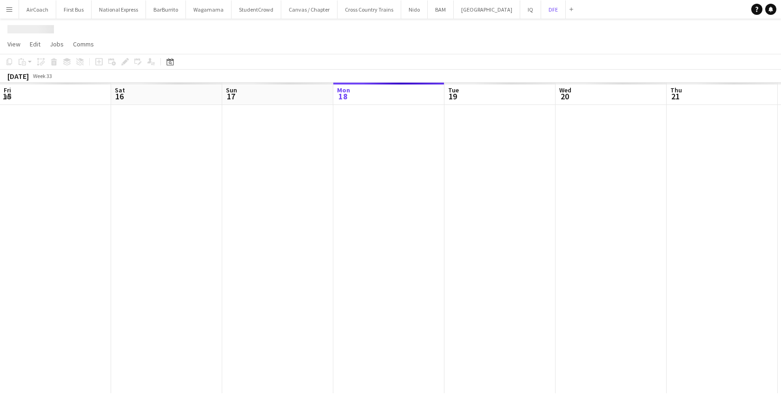
scroll to position [0, 222]
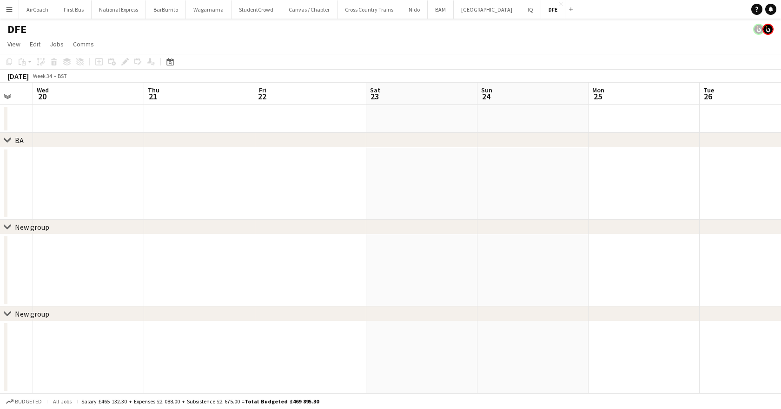
drag, startPoint x: 566, startPoint y: 98, endPoint x: 389, endPoint y: 120, distance: 177.9
click at [237, 125] on app-calendar-viewport "Sun 17 Mon 18 Tue 19 Wed 20 Thu 21 Fri 22 Sat 23 Sun 24 Mon 25 Tue 26 Wed 27 Th…" at bounding box center [390, 238] width 781 height 311
drag, startPoint x: 569, startPoint y: 101, endPoint x: 365, endPoint y: 133, distance: 206.1
click at [301, 134] on div "chevron-right BA chevron-right New group chevron-right New group Tue 19 Wed 20 …" at bounding box center [390, 238] width 781 height 311
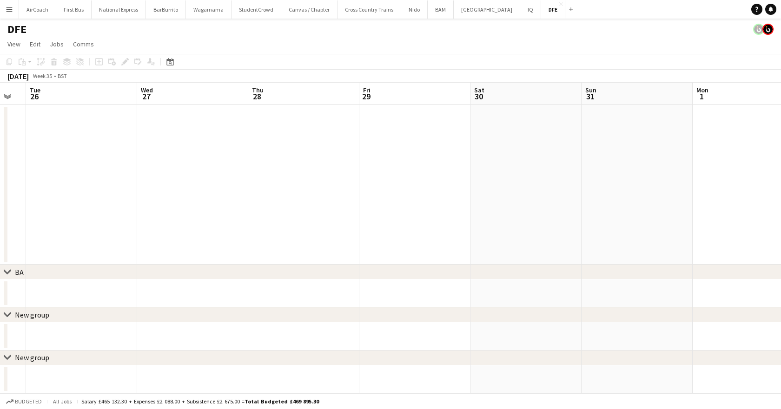
drag, startPoint x: 650, startPoint y: 94, endPoint x: 474, endPoint y: 106, distance: 176.1
click at [284, 140] on app-calendar-viewport "Sat 23 Sun 24 Mon 25 Tue 26 Wed 27 Thu 28 Fri 29 Sat 30 Sun 31 Mon 1 Tue 2 32/3…" at bounding box center [390, 238] width 781 height 311
drag, startPoint x: 580, startPoint y: 97, endPoint x: 209, endPoint y: 146, distance: 374.6
click at [155, 156] on app-calendar-viewport "Sat 23 Sun 24 Mon 25 Tue 26 Wed 27 Thu 28 Fri 29 Sat 30 Sun 31 Mon 1 Tue 2 32/3…" at bounding box center [390, 238] width 781 height 311
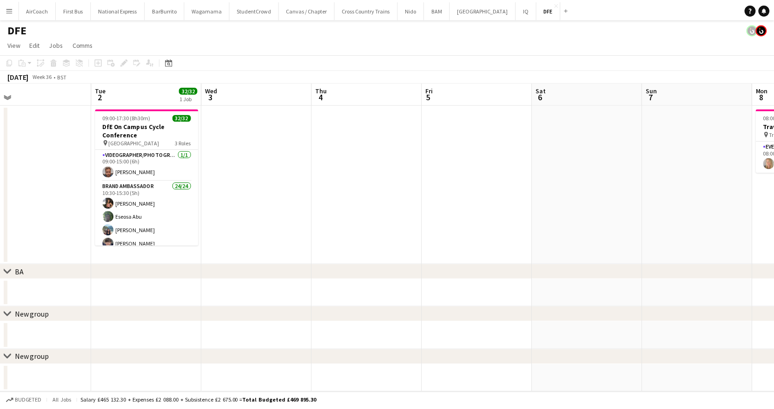
scroll to position [0, 275]
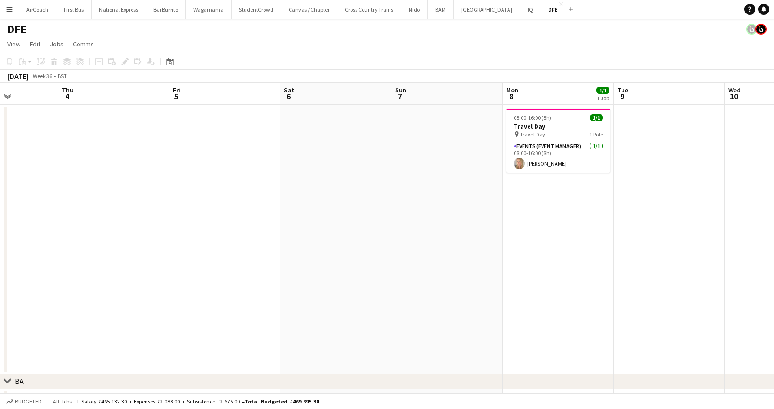
drag, startPoint x: 592, startPoint y: 92, endPoint x: -130, endPoint y: 133, distance: 722.9
click at [0, 133] on html "Menu Boards Boards Boards All jobs Status Workforce Workforce My Workforce Recr…" at bounding box center [387, 259] width 774 height 519
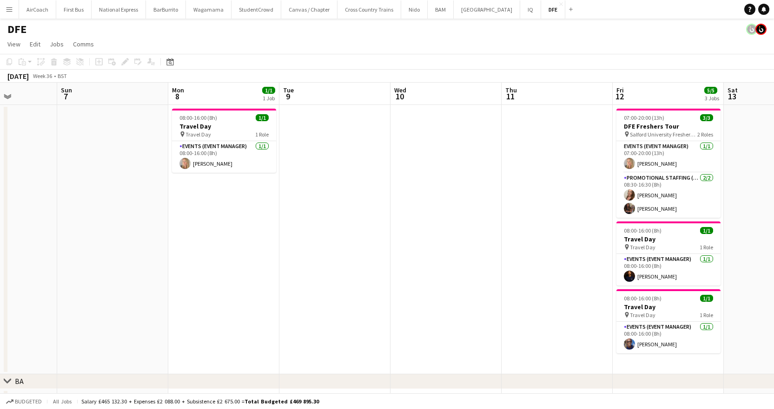
scroll to position [0, 289]
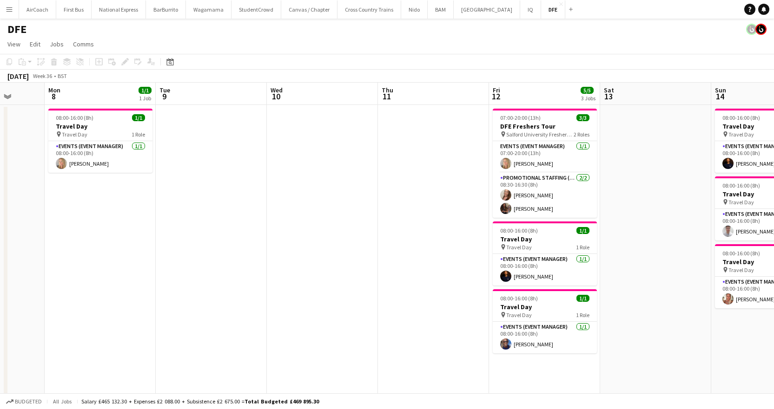
drag, startPoint x: 479, startPoint y: 95, endPoint x: -47, endPoint y: 142, distance: 528.2
click at [522, 343] on app-card-role "Events (Event Manager) [DATE] 08:00-16:00 (8h) [PERSON_NAME]" at bounding box center [545, 338] width 104 height 32
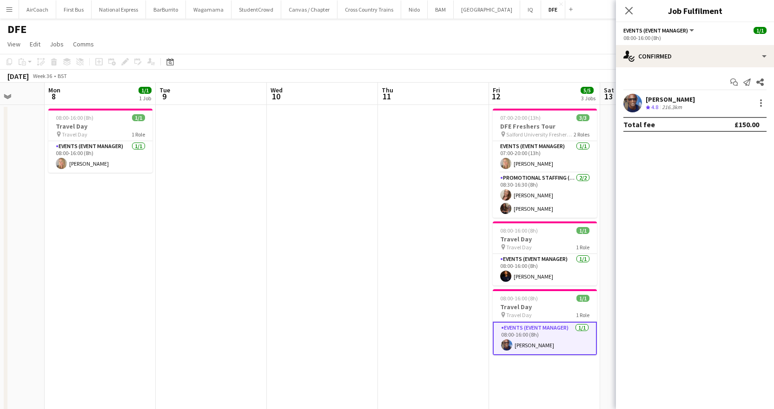
click at [663, 99] on div "[PERSON_NAME]" at bounding box center [670, 99] width 49 height 8
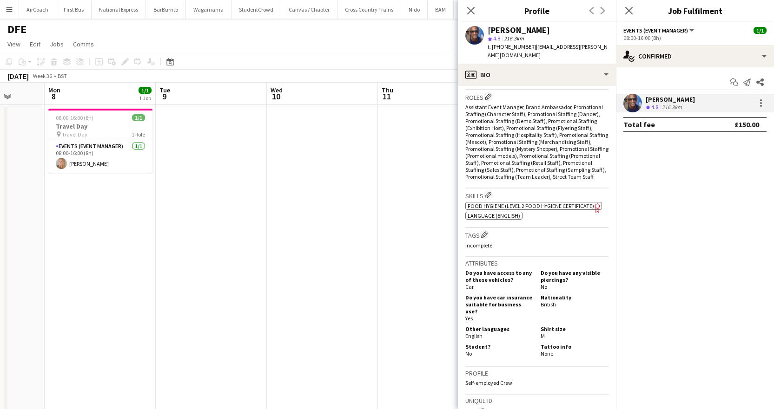
scroll to position [279, 0]
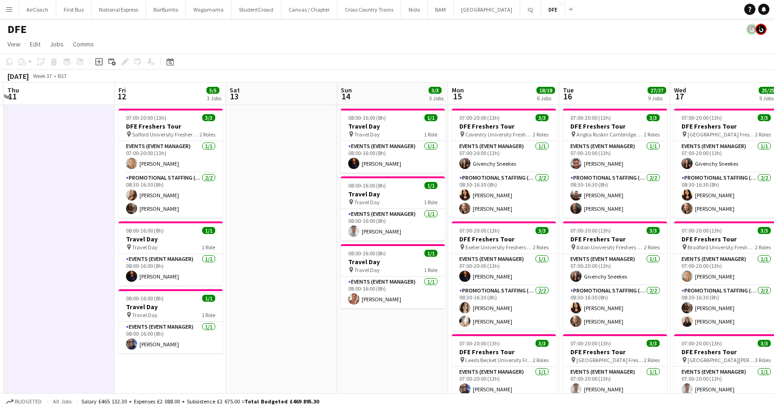
scroll to position [0, 330]
drag, startPoint x: 697, startPoint y: 89, endPoint x: 323, endPoint y: 132, distance: 377.0
click at [377, 236] on app-card-role "Events (Event Manager) [DATE] 08:00-16:00 (8h) [PERSON_NAME]" at bounding box center [392, 225] width 104 height 32
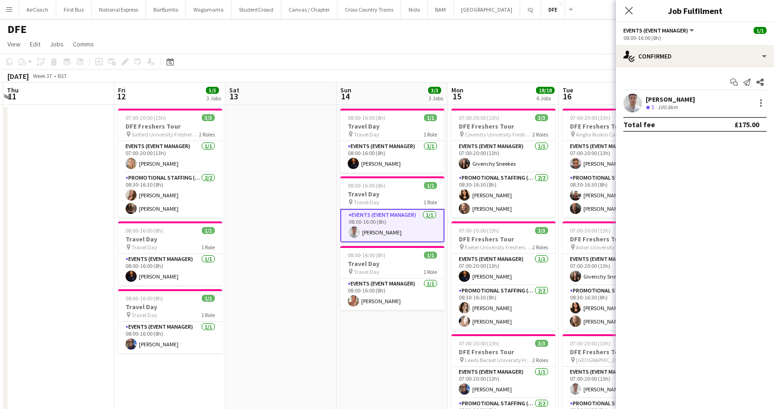
click at [654, 94] on div "[PERSON_NAME] Crew rating 5 100.8km" at bounding box center [695, 103] width 158 height 19
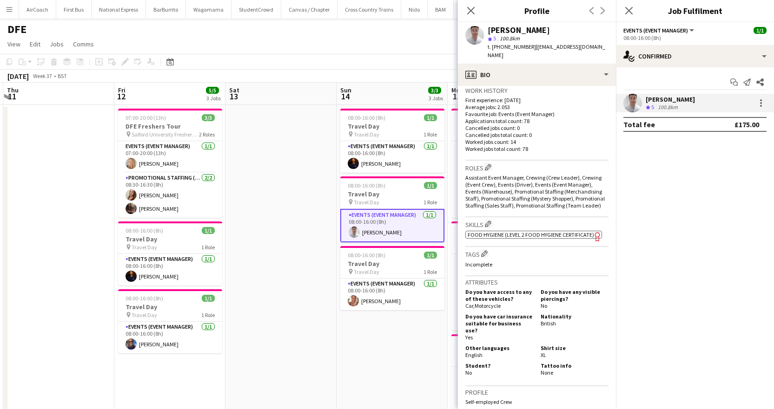
scroll to position [232, 0]
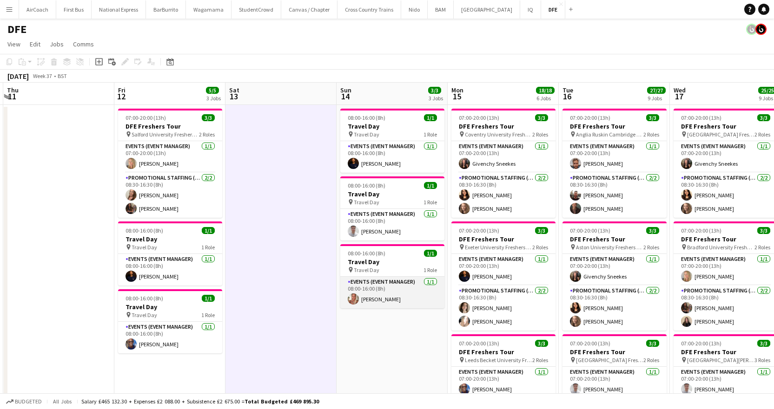
click at [404, 294] on app-card-role "Events (Event Manager) [DATE] 08:00-16:00 (8h) [PERSON_NAME]" at bounding box center [392, 293] width 104 height 32
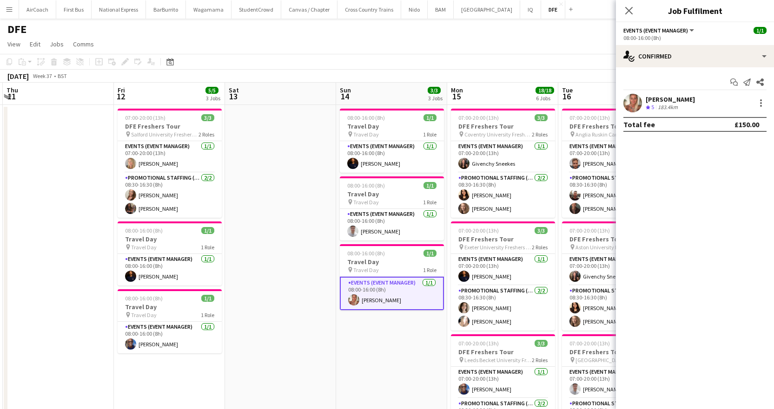
click at [665, 95] on div "[PERSON_NAME]" at bounding box center [670, 99] width 49 height 8
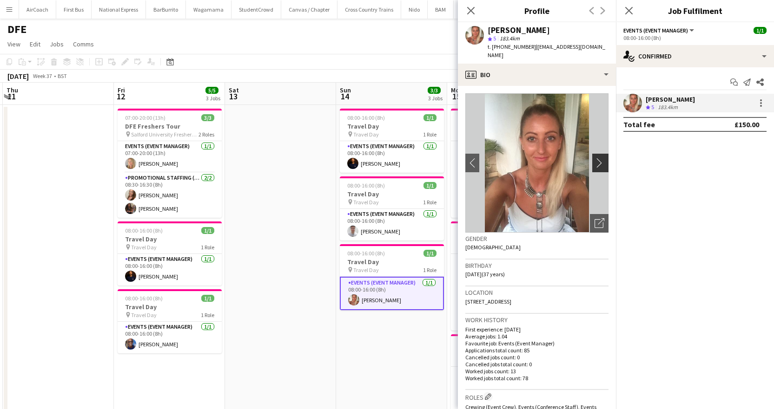
click at [594, 162] on app-icon "chevron-right" at bounding box center [601, 163] width 14 height 10
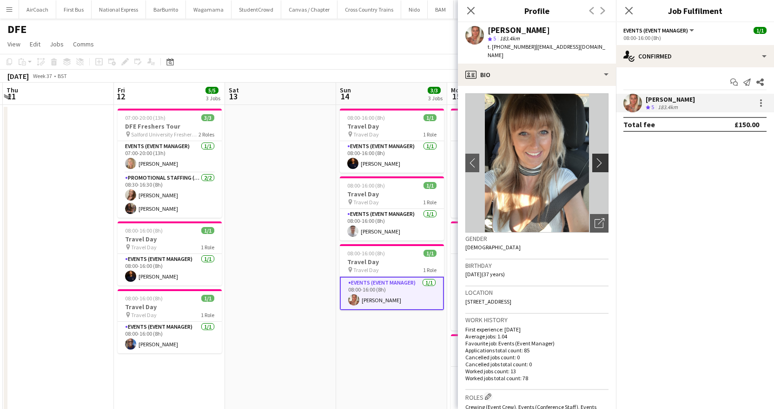
click at [594, 163] on app-icon "chevron-right" at bounding box center [601, 163] width 14 height 10
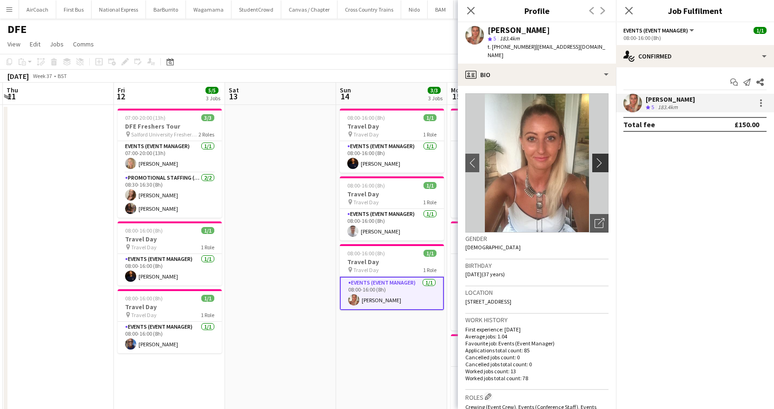
click at [594, 163] on app-icon "chevron-right" at bounding box center [601, 163] width 14 height 10
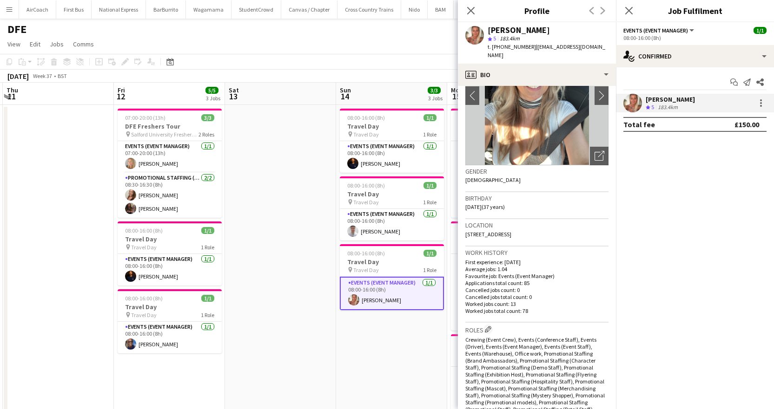
scroll to position [139, 0]
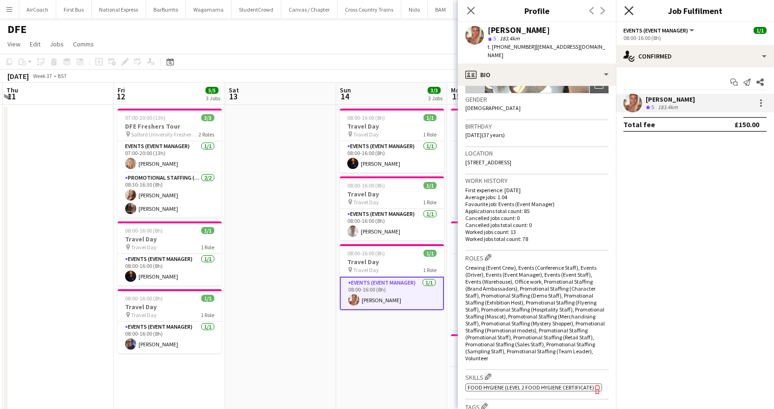
click at [625, 13] on icon "Close pop-in" at bounding box center [628, 10] width 9 height 9
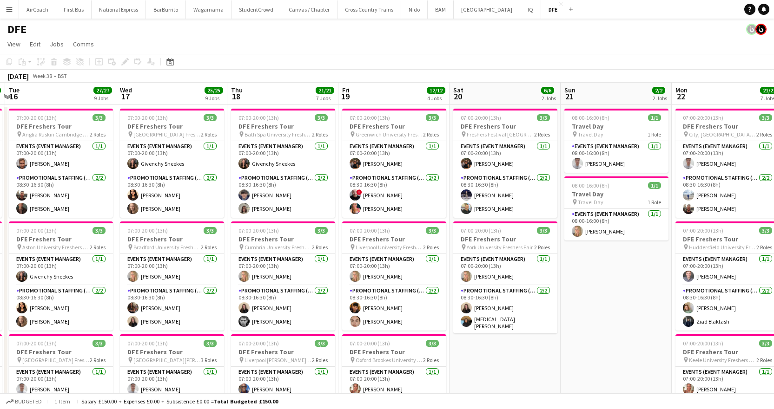
scroll to position [0, 337]
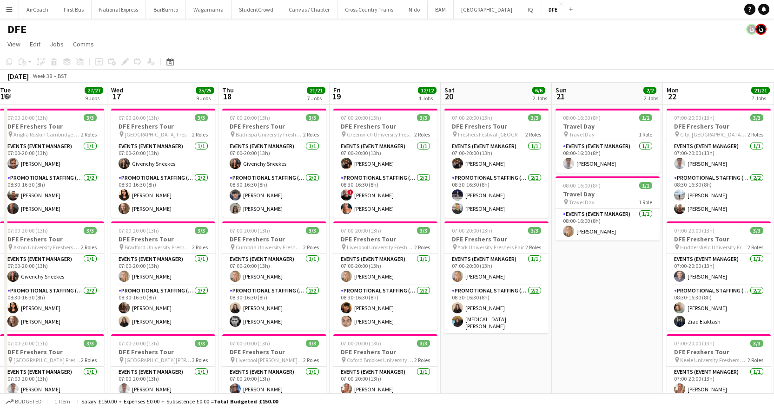
drag, startPoint x: 632, startPoint y: 91, endPoint x: 71, endPoint y: 125, distance: 562.9
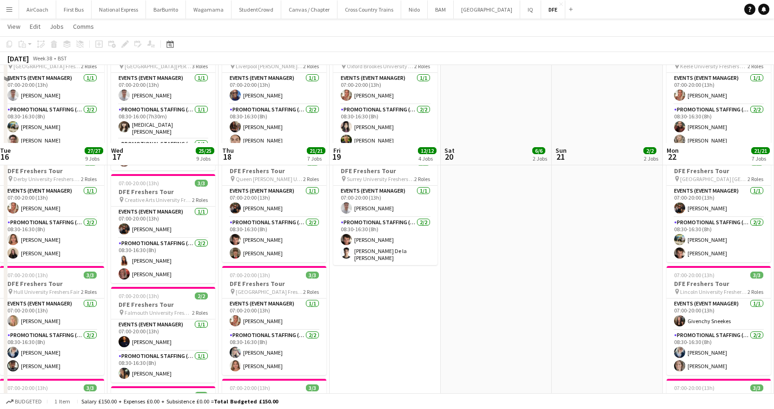
scroll to position [372, 0]
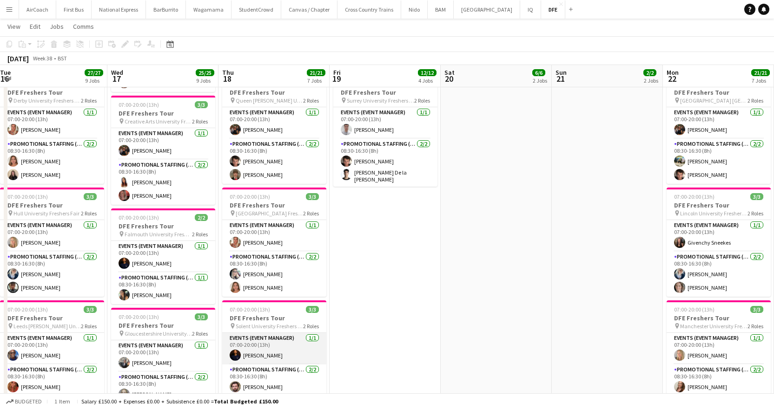
click at [254, 358] on app-card-role "Events (Event Manager) [DATE] 07:00-20:00 (13h) [PERSON_NAME]" at bounding box center [274, 349] width 104 height 32
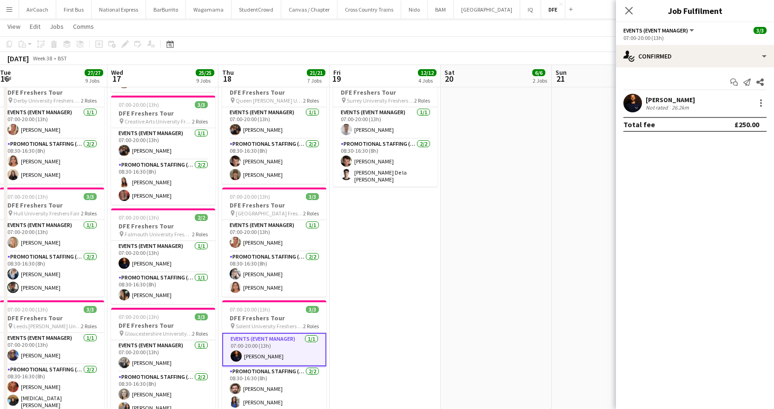
click at [664, 101] on div "[PERSON_NAME]" at bounding box center [670, 100] width 49 height 8
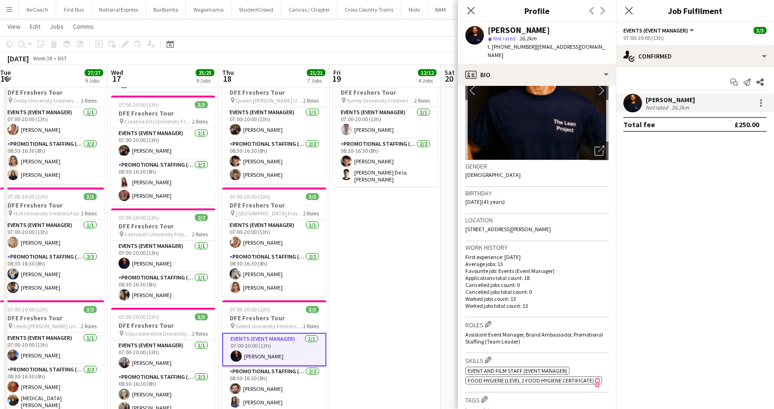
scroll to position [139, 0]
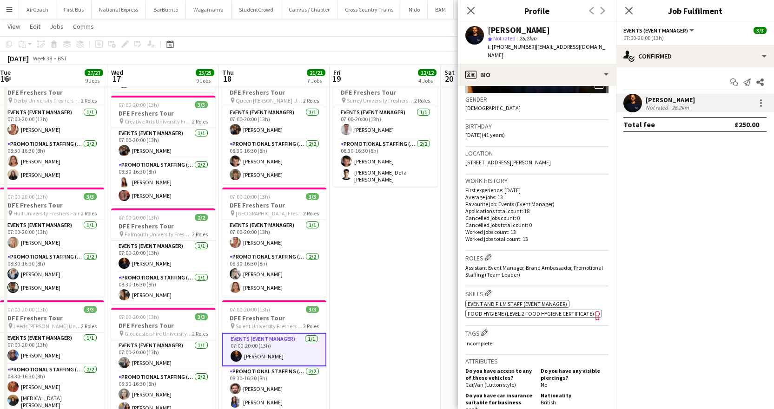
click at [515, 305] on span "Event and Film Staff (Event Manager)" at bounding box center [517, 304] width 99 height 7
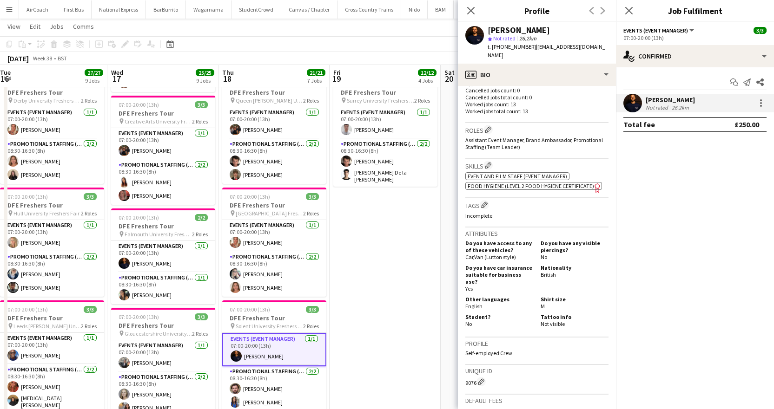
scroll to position [279, 0]
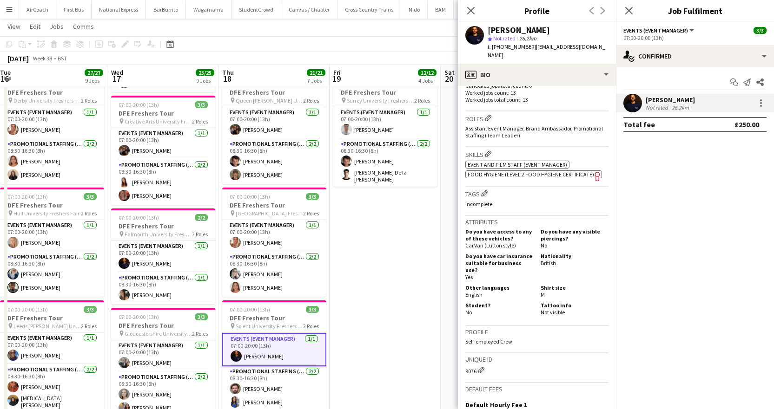
click at [367, 257] on app-date-cell "07:00-20:00 (13h) 3/3 DFE Freshers Tour pin Greenwich University Freshers Fair …" at bounding box center [384, 252] width 111 height 1041
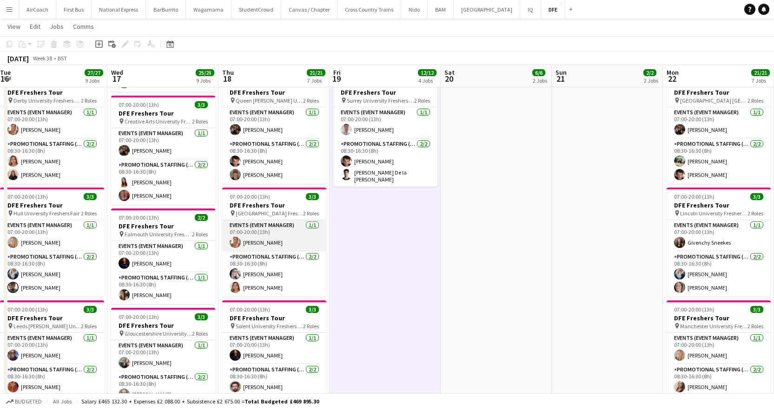
click at [261, 243] on app-card-role "Events (Event Manager) [DATE] 07:00-20:00 (13h) [PERSON_NAME]" at bounding box center [274, 236] width 104 height 32
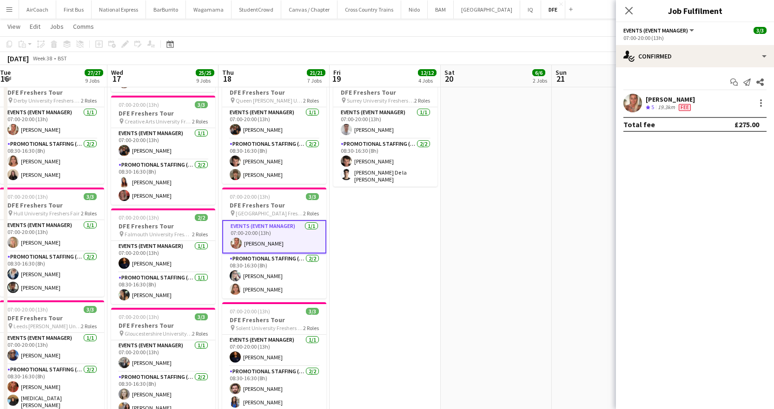
click at [672, 99] on div "[PERSON_NAME]" at bounding box center [670, 99] width 49 height 8
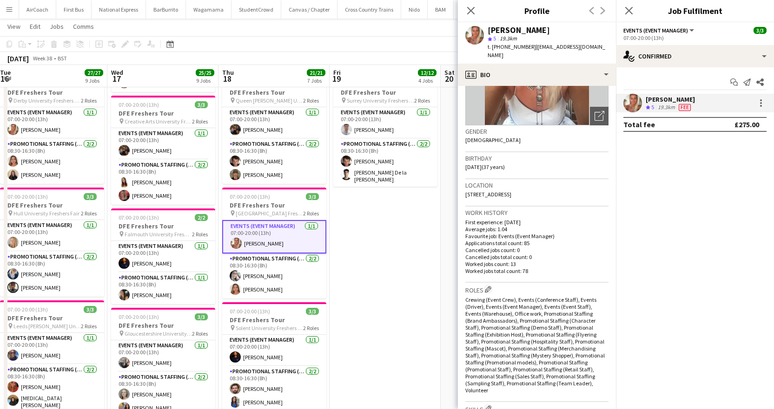
scroll to position [186, 0]
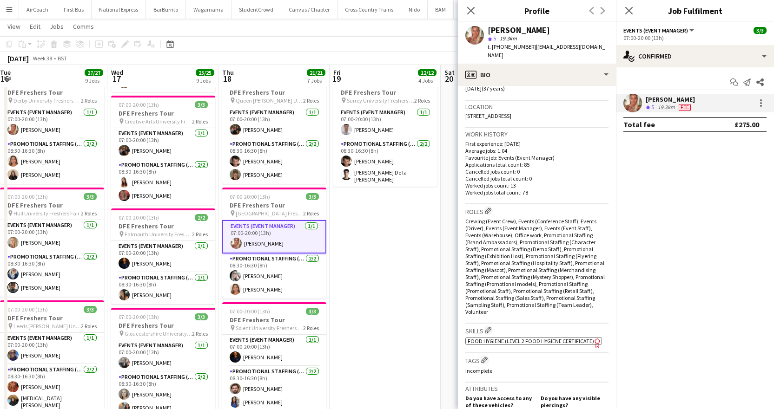
click at [368, 272] on app-date-cell "07:00-20:00 (13h) 3/3 DFE Freshers Tour pin Greenwich University Freshers Fair …" at bounding box center [384, 252] width 111 height 1041
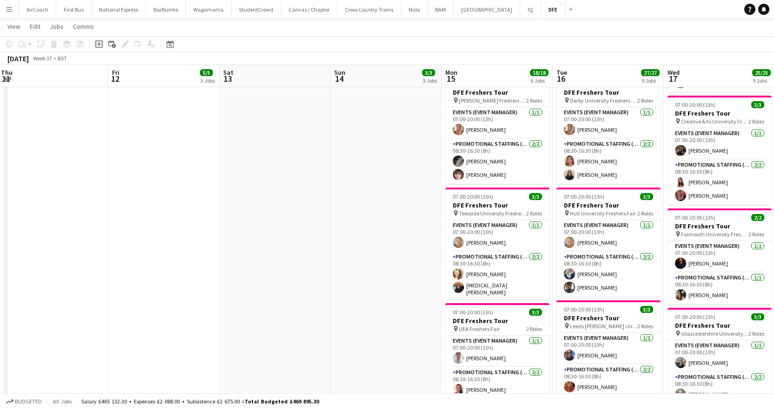
drag, startPoint x: 175, startPoint y: 73, endPoint x: 780, endPoint y: 74, distance: 605.1
click at [773, 74] on html "Menu Boards Boards Boards All jobs Status Workforce Workforce My Workforce Recr…" at bounding box center [387, 273] width 774 height 1290
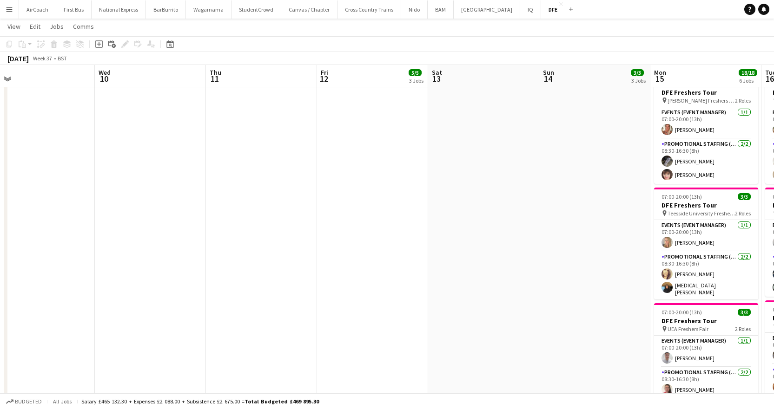
drag, startPoint x: 288, startPoint y: 72, endPoint x: 608, endPoint y: 74, distance: 320.2
click at [608, 74] on app-calendar-viewport "Sun 7 Mon 8 1/1 1 Job Tue 9 Wed 10 Thu 11 Fri 12 5/5 3 Jobs Sat 13 Sun 14 3/3 3…" at bounding box center [387, 283] width 774 height 1238
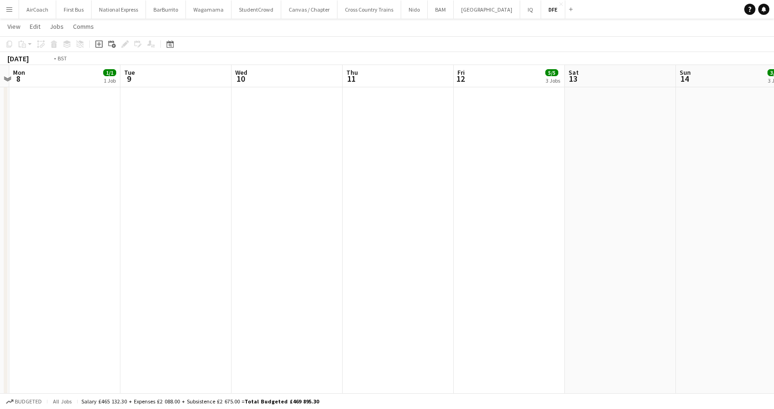
drag, startPoint x: 481, startPoint y: 78, endPoint x: 712, endPoint y: 70, distance: 230.6
click at [712, 70] on app-calendar-viewport "Sat 6 Sun 7 Mon 8 1/1 1 Job Tue 9 Wed 10 Thu 11 Fri 12 5/5 3 Jobs Sat 13 Sun 14…" at bounding box center [387, 283] width 774 height 1238
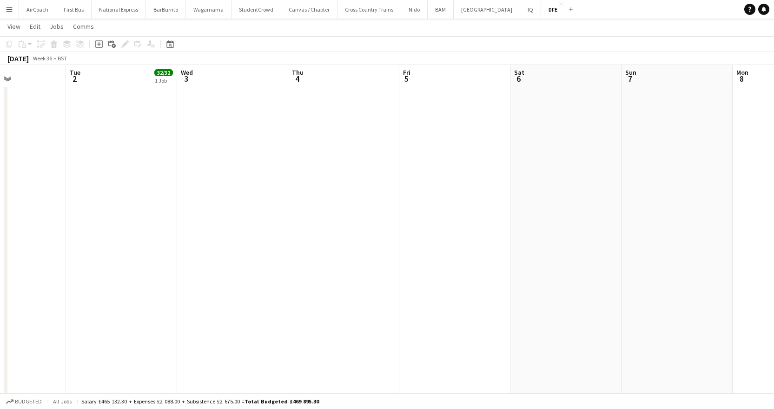
drag, startPoint x: 367, startPoint y: 102, endPoint x: 656, endPoint y: 101, distance: 289.5
click at [656, 101] on app-calendar-viewport "Sat 30 Sun 31 Mon 1 Tue 2 32/32 1 Job Wed 3 Thu 4 Fri 5 Sat 6 Sun 7 Mon 8 1/1 1…" at bounding box center [387, 283] width 774 height 1238
drag, startPoint x: 275, startPoint y: 119, endPoint x: 558, endPoint y: 119, distance: 283.0
click at [558, 119] on app-calendar-viewport "Wed 27 Thu 28 Fri 29 Sat 30 Sun 31 Mon 1 Tue 2 32/32 1 Job Wed 3 Thu 4 Fri 5 Sa…" at bounding box center [387, 283] width 774 height 1238
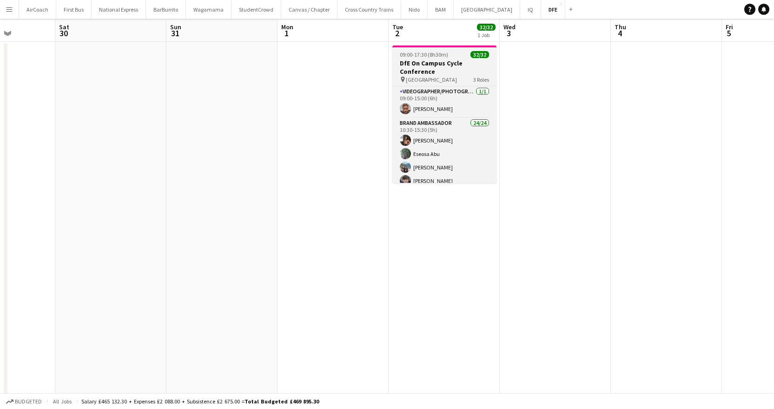
scroll to position [0, 0]
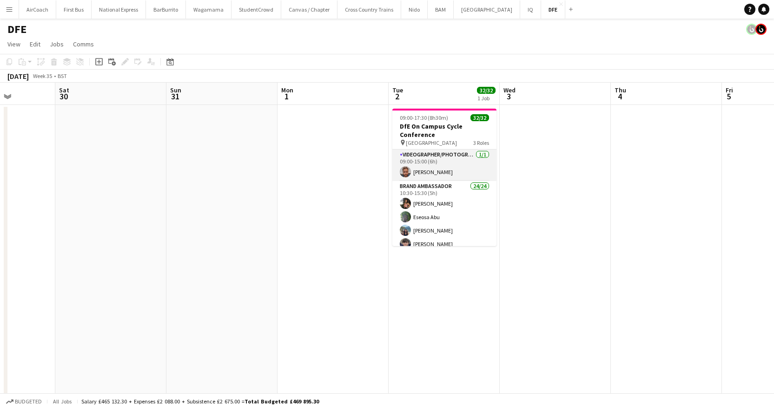
click at [415, 168] on app-card-role "Videographer/Photographer [DATE] 09:00-15:00 (6h) [PERSON_NAME]" at bounding box center [444, 166] width 104 height 32
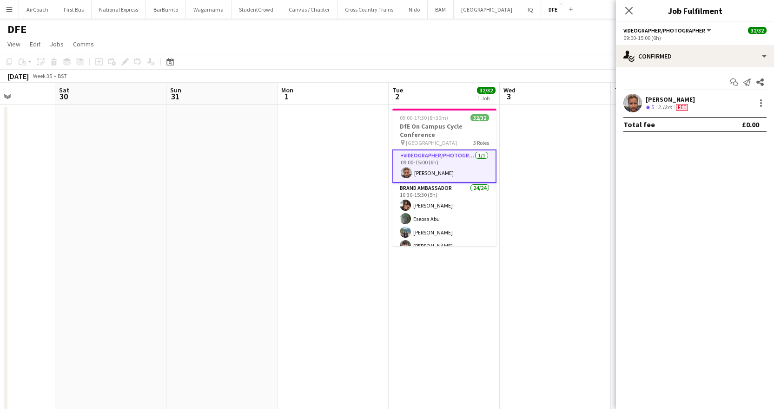
click at [659, 104] on div "2.1km" at bounding box center [665, 108] width 18 height 8
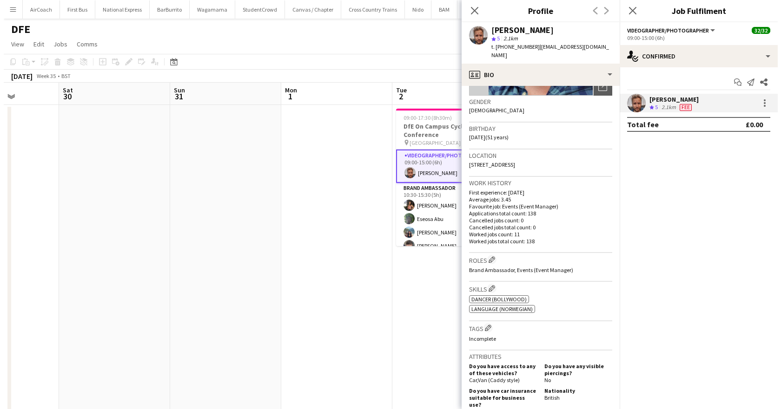
scroll to position [139, 0]
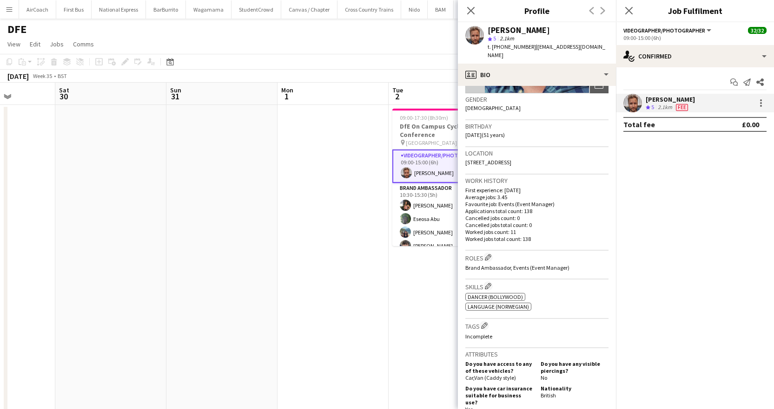
click at [501, 303] on span "Language (Norwegian)" at bounding box center [498, 306] width 61 height 7
click at [495, 291] on div "ok-circled2 background Layer 1 cross-circle-red background Layer 1 Dancer (Boll…" at bounding box center [536, 301] width 143 height 20
click at [491, 294] on span "Dancer (Bollywood)" at bounding box center [495, 297] width 55 height 7
click at [630, 8] on icon "Close pop-in" at bounding box center [628, 10] width 9 height 9
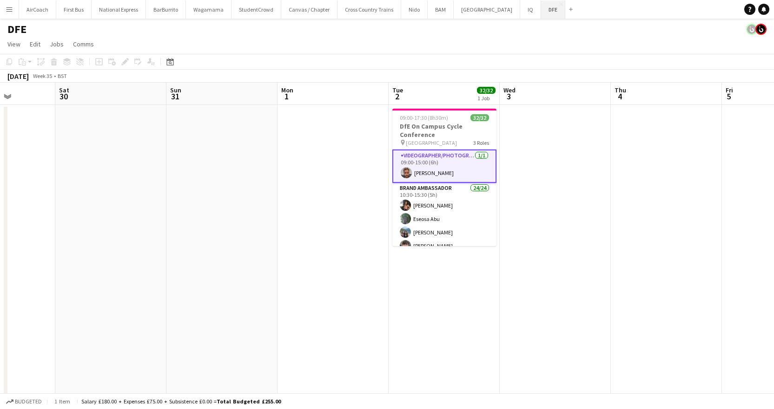
click at [541, 8] on button "DFE Close" at bounding box center [553, 9] width 24 height 18
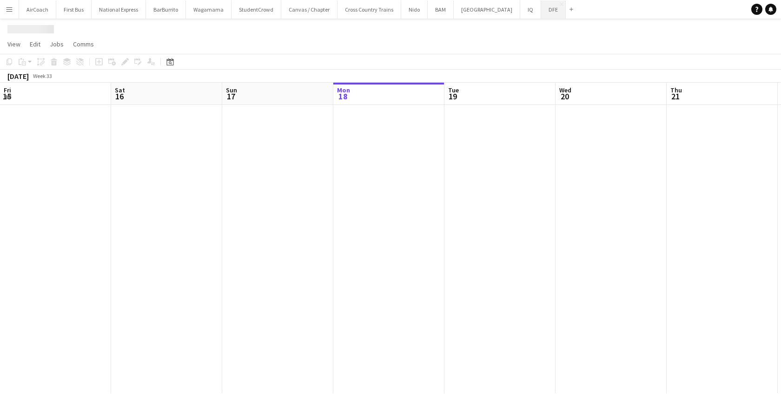
scroll to position [0, 222]
